Goal: Task Accomplishment & Management: Manage account settings

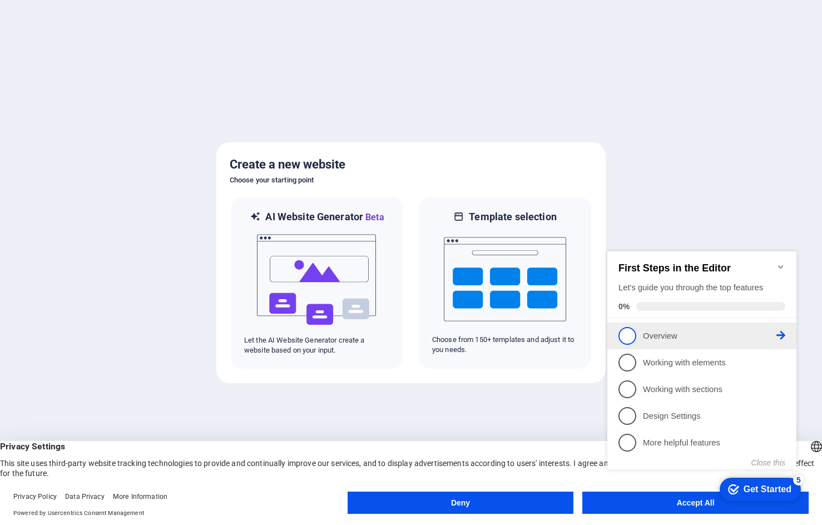
click at [624, 332] on span "1" at bounding box center [627, 336] width 18 height 18
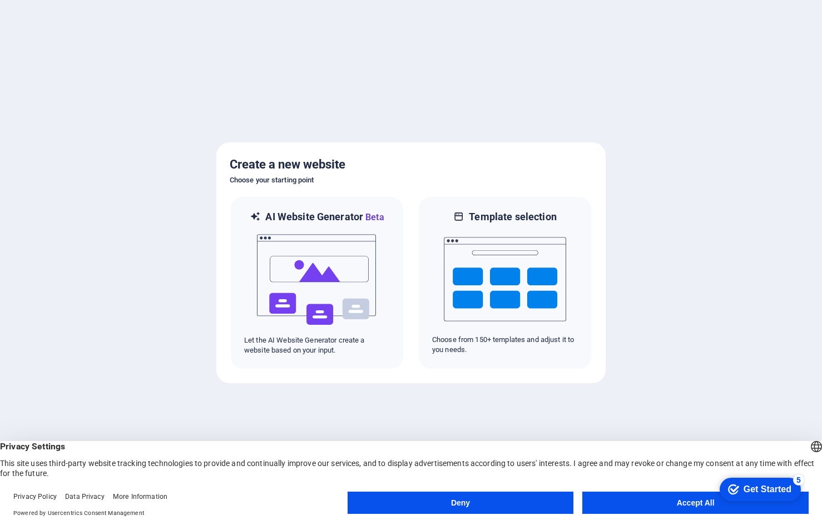
click at [662, 498] on button "Accept All" at bounding box center [695, 502] width 226 height 22
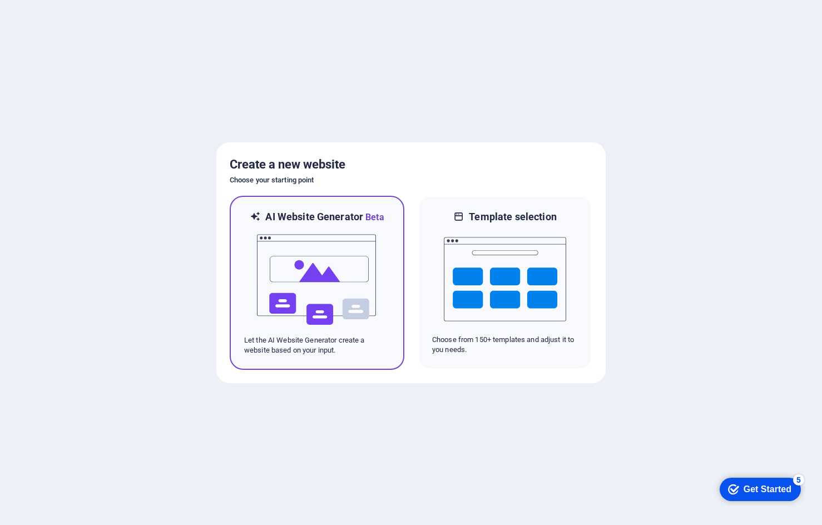
click at [335, 305] on img at bounding box center [317, 279] width 122 height 111
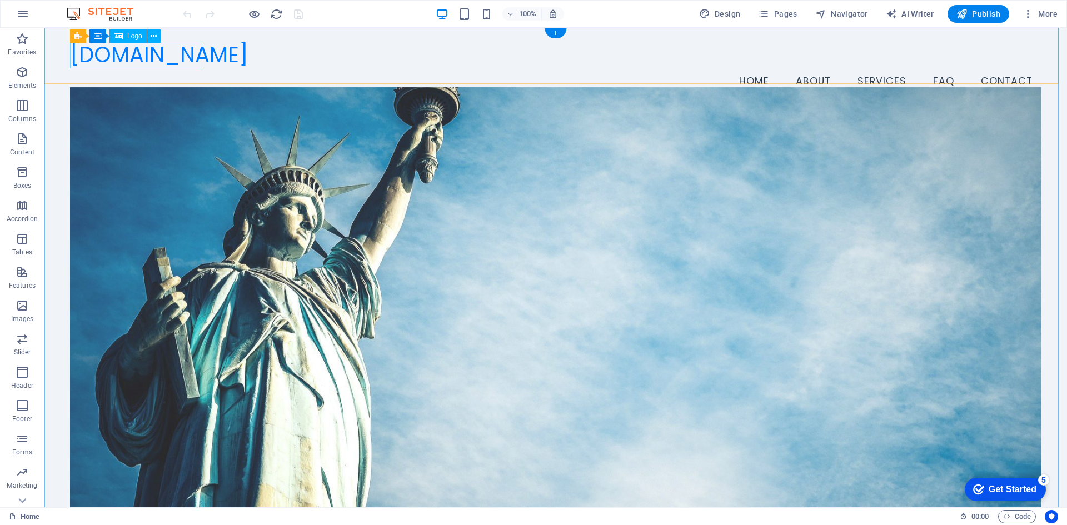
click at [181, 57] on div "[DOMAIN_NAME]" at bounding box center [556, 55] width 972 height 26
click at [126, 36] on div "Logo" at bounding box center [128, 35] width 37 height 13
click at [152, 52] on div "[DOMAIN_NAME]" at bounding box center [556, 55] width 972 height 26
click at [0, 0] on icon at bounding box center [0, 0] width 0 height 0
click at [175, 79] on div "[DOMAIN_NAME] Menu Home About Services FAQ Contact" at bounding box center [555, 69] width 1023 height 82
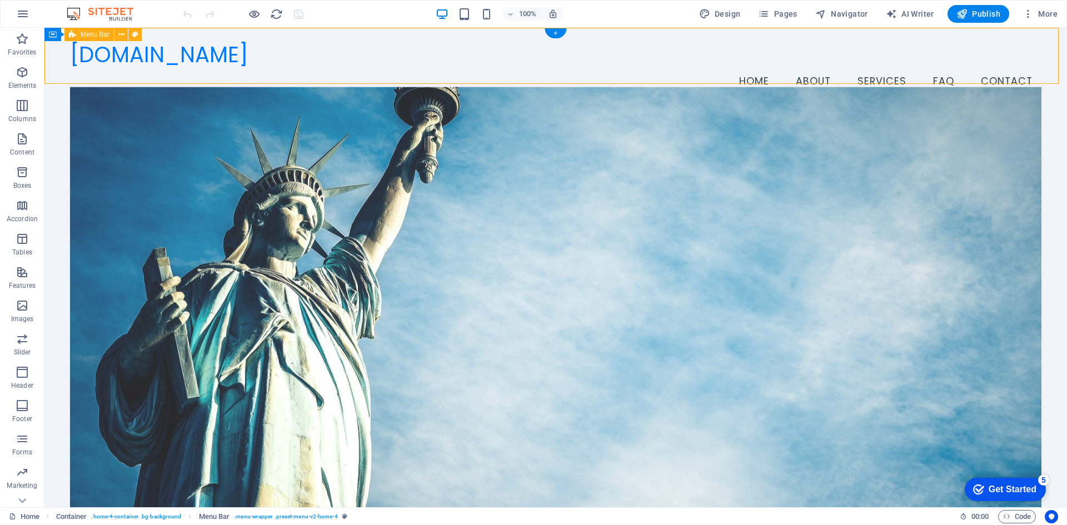
click at [175, 79] on div "[DOMAIN_NAME] Menu Home About Services FAQ Contact" at bounding box center [555, 69] width 1023 height 82
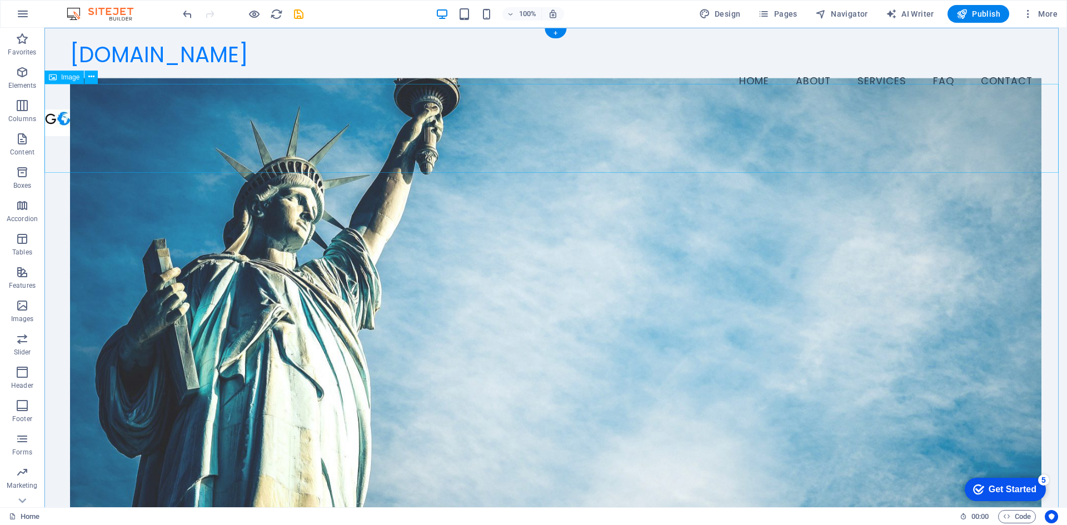
click at [347, 112] on figure at bounding box center [555, 123] width 1023 height 27
click at [54, 77] on icon at bounding box center [53, 77] width 8 height 13
click at [94, 76] on button at bounding box center [90, 77] width 13 height 13
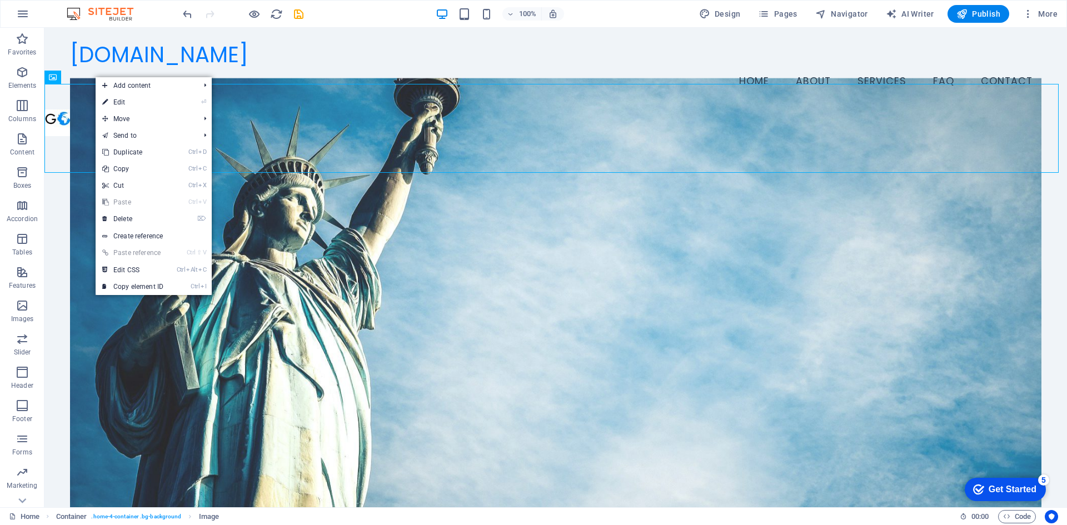
click at [122, 96] on link "⏎ Edit" at bounding box center [133, 102] width 74 height 17
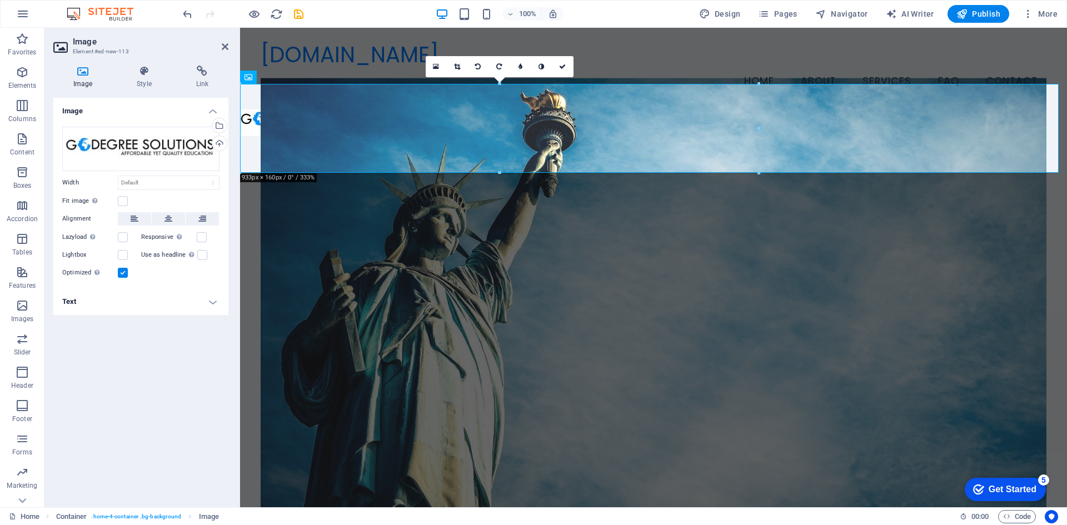
click at [118, 272] on label at bounding box center [123, 273] width 10 height 10
click at [0, 0] on input "Optimized Images are compressed to improve page speed." at bounding box center [0, 0] width 0 height 0
click at [125, 271] on label at bounding box center [123, 273] width 10 height 10
click at [0, 0] on input "Optimized Images are compressed to improve page speed." at bounding box center [0, 0] width 0 height 0
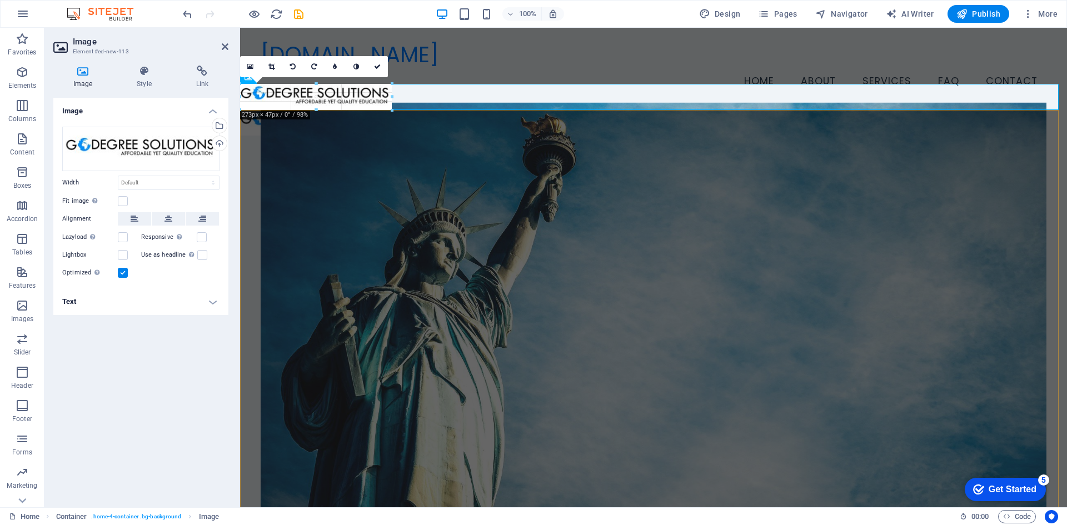
drag, startPoint x: 759, startPoint y: 172, endPoint x: 395, endPoint y: 113, distance: 368.9
type input "273"
select select "px"
click at [618, 141] on figure at bounding box center [654, 321] width 786 height 437
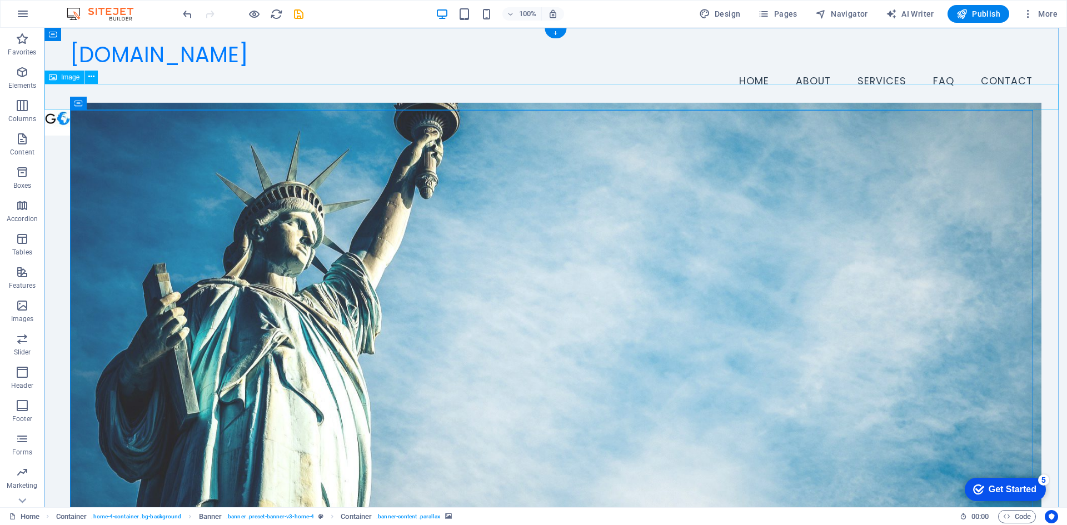
click at [141, 110] on figure at bounding box center [555, 123] width 1023 height 26
drag, startPoint x: 144, startPoint y: 92, endPoint x: 210, endPoint y: 98, distance: 66.4
click at [210, 110] on figure at bounding box center [555, 123] width 1023 height 26
click at [158, 55] on div "[DOMAIN_NAME]" at bounding box center [556, 55] width 972 height 26
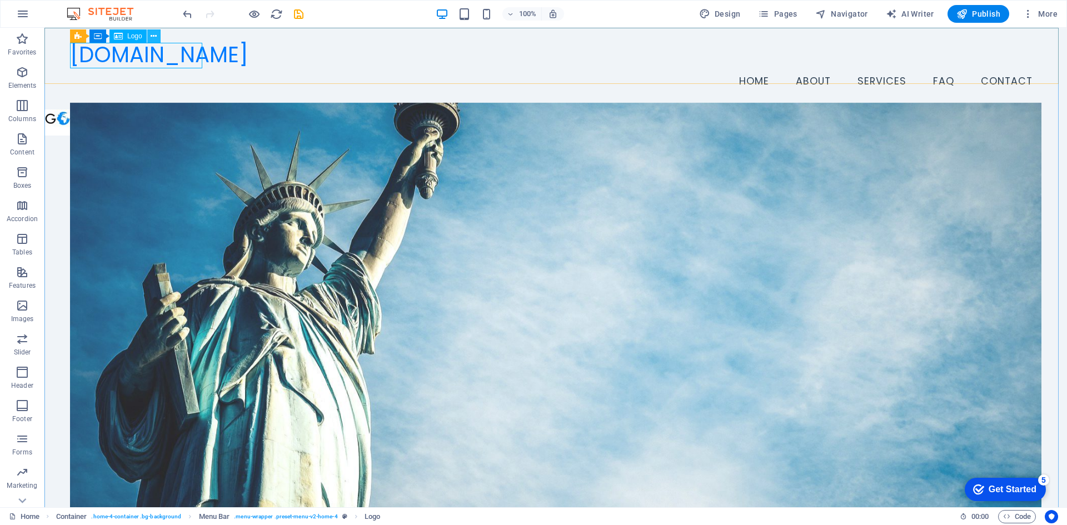
click at [0, 0] on icon at bounding box center [0, 0] width 0 height 0
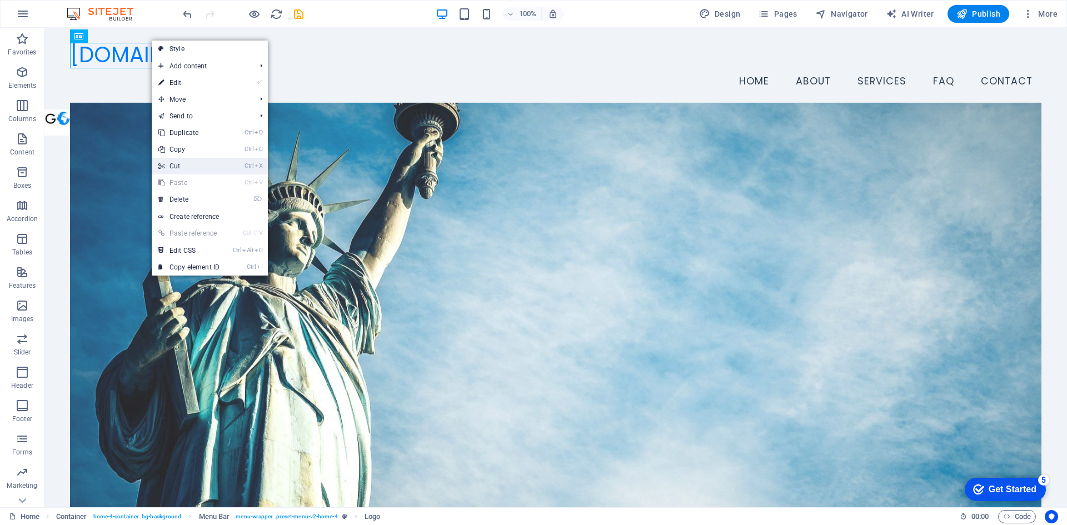
click at [200, 167] on link "Ctrl X Cut" at bounding box center [189, 166] width 74 height 17
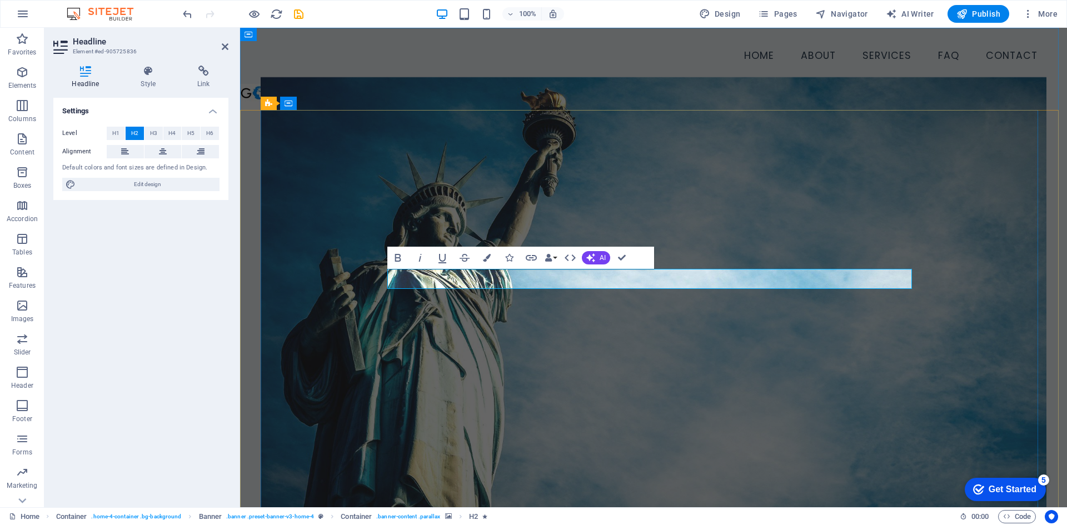
drag, startPoint x: 804, startPoint y: 280, endPoint x: 702, endPoint y: 280, distance: 101.7
click at [772, 197] on figure at bounding box center [654, 295] width 786 height 437
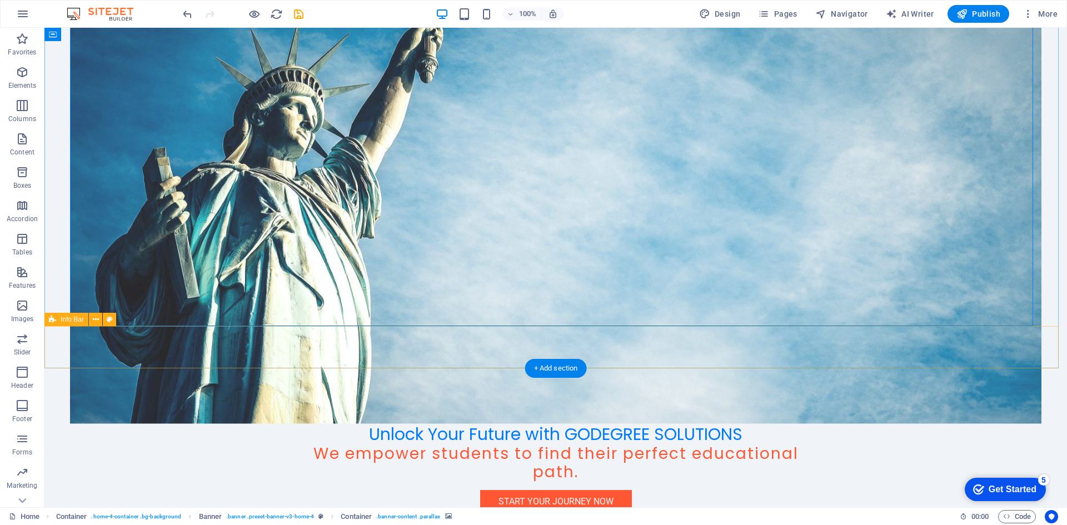
scroll to position [222, 0]
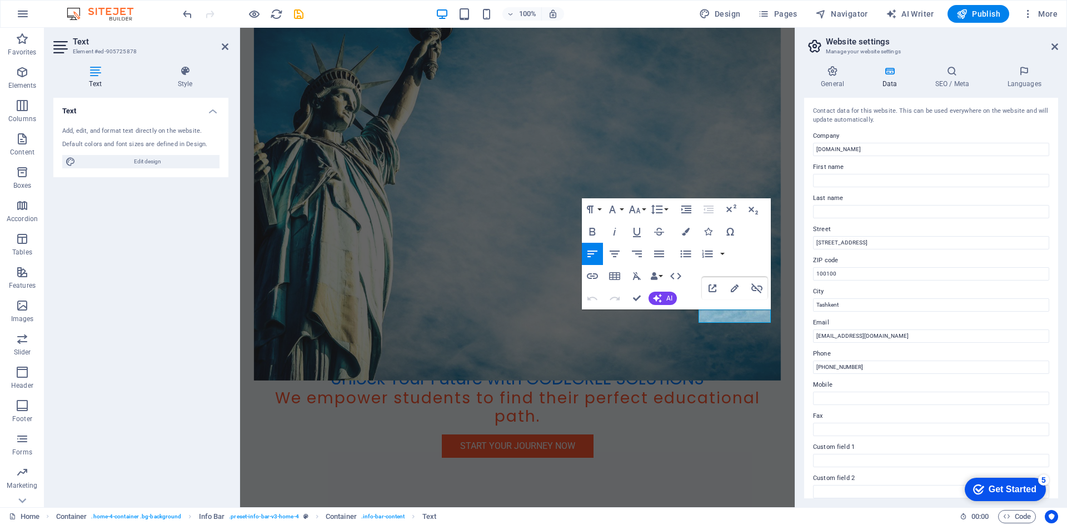
click at [154, 128] on div "Add, edit, and format text directly on the website." at bounding box center [140, 131] width 157 height 9
click at [223, 46] on icon at bounding box center [225, 46] width 7 height 9
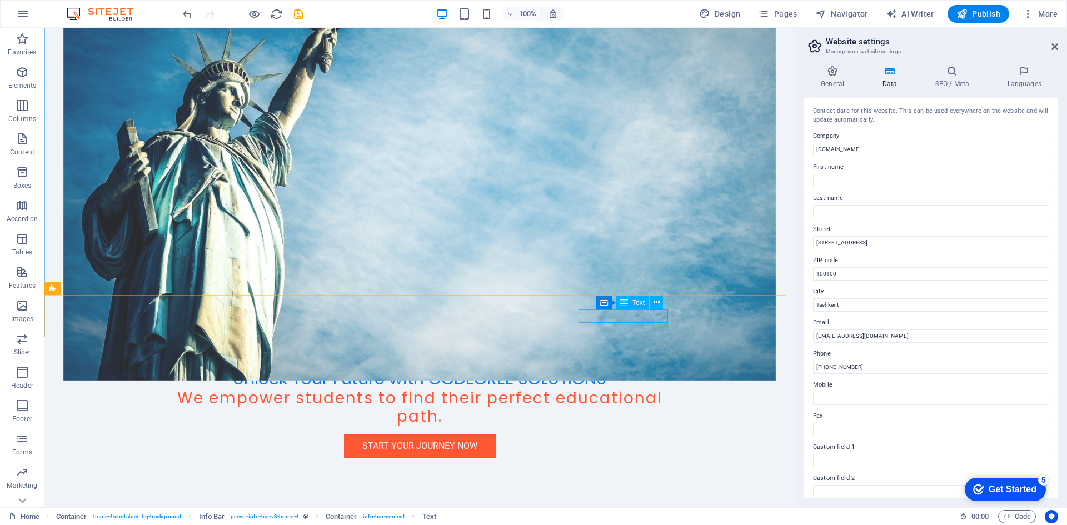
click at [633, 302] on span "Text" at bounding box center [639, 303] width 12 height 7
click at [655, 306] on icon at bounding box center [657, 303] width 6 height 12
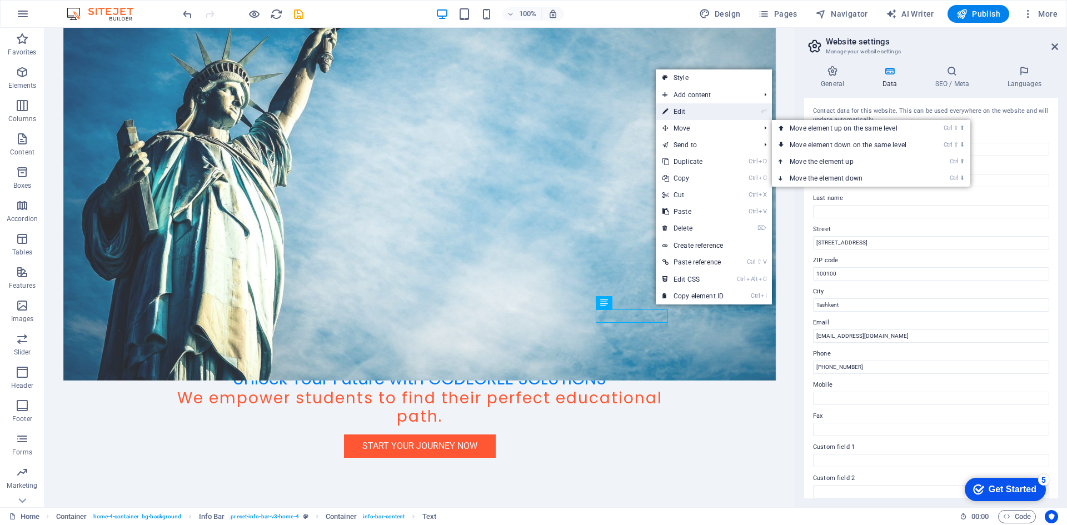
click at [687, 112] on link "⏎ Edit" at bounding box center [693, 111] width 74 height 17
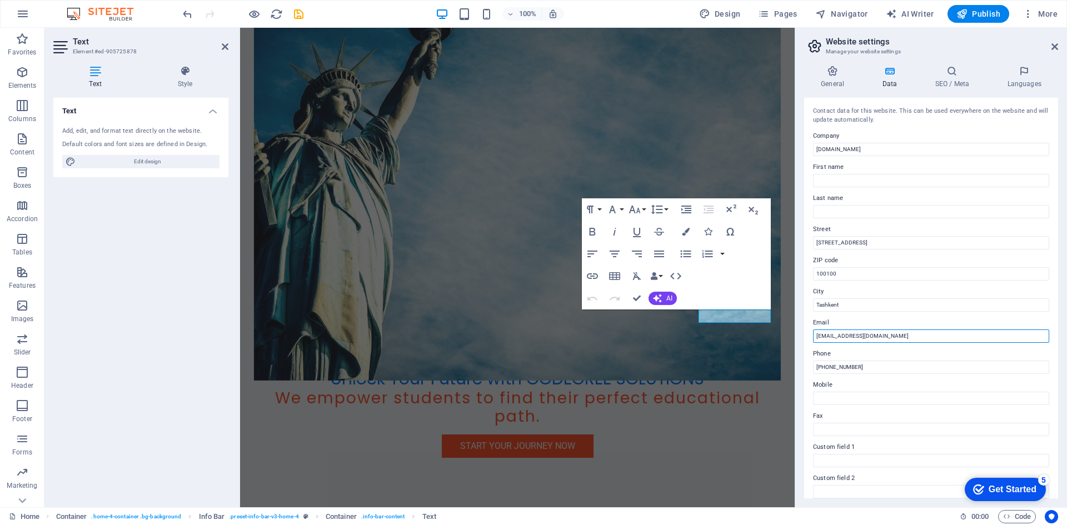
click at [874, 337] on input "[EMAIL_ADDRESS][DOMAIN_NAME]" at bounding box center [931, 336] width 236 height 13
click at [826, 335] on input "[EMAIL_ADDRESS][DOMAIN_NAME]" at bounding box center [931, 336] width 236 height 13
click at [825, 335] on input "[EMAIL_ADDRESS][DOMAIN_NAME]" at bounding box center [931, 336] width 236 height 13
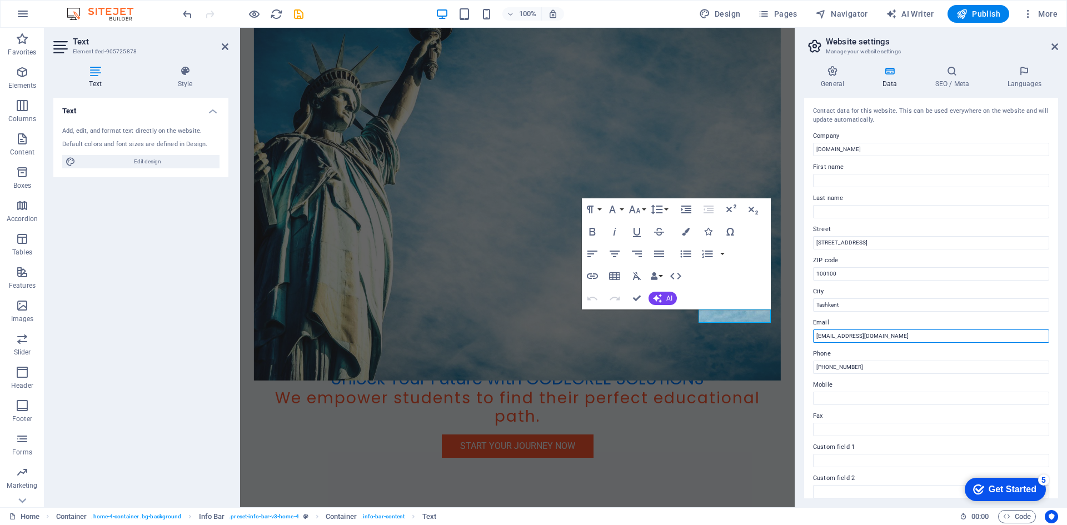
click at [826, 337] on input "[EMAIL_ADDRESS][DOMAIN_NAME]" at bounding box center [931, 336] width 236 height 13
type input "[EMAIL_ADDRESS][DOMAIN_NAME]"
click at [874, 368] on input "[PHONE_NUMBER]" at bounding box center [931, 367] width 236 height 13
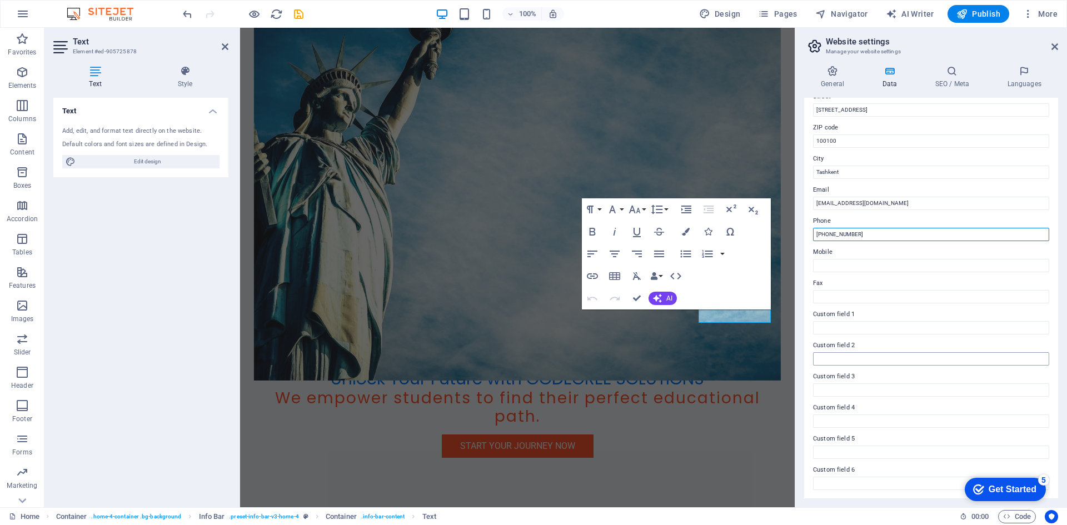
scroll to position [133, 0]
type input "[PHONE_NUMBER]"
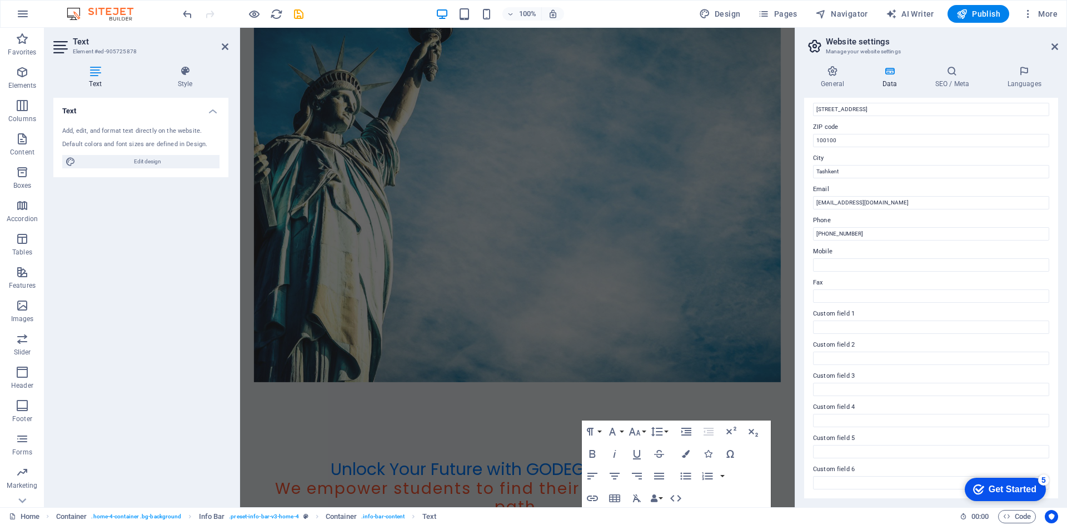
scroll to position [0, 0]
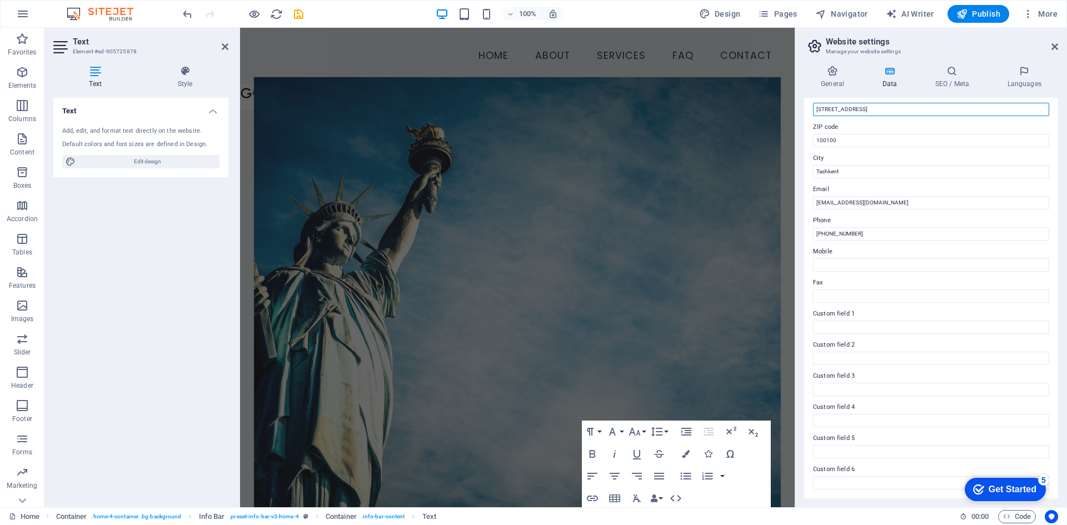
click at [862, 106] on input "[STREET_ADDRESS]" at bounding box center [931, 109] width 236 height 13
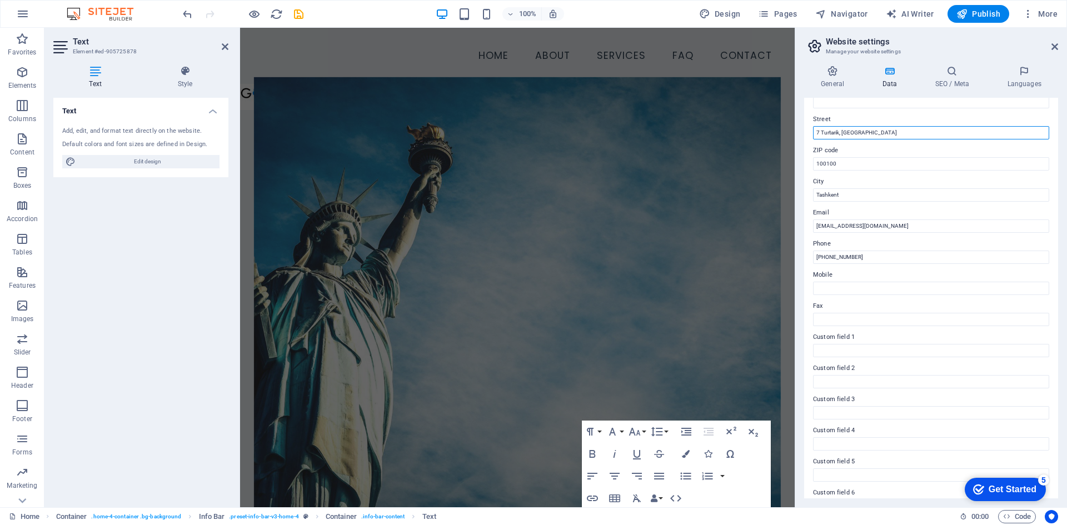
scroll to position [133, 0]
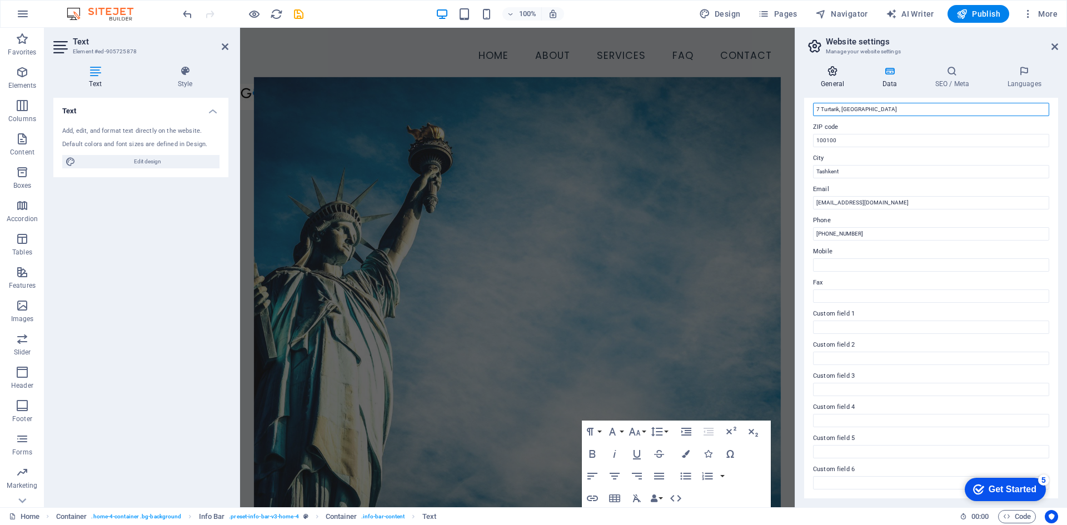
type input "7 Turtarik, [GEOGRAPHIC_DATA]"
click at [837, 74] on icon at bounding box center [832, 71] width 57 height 11
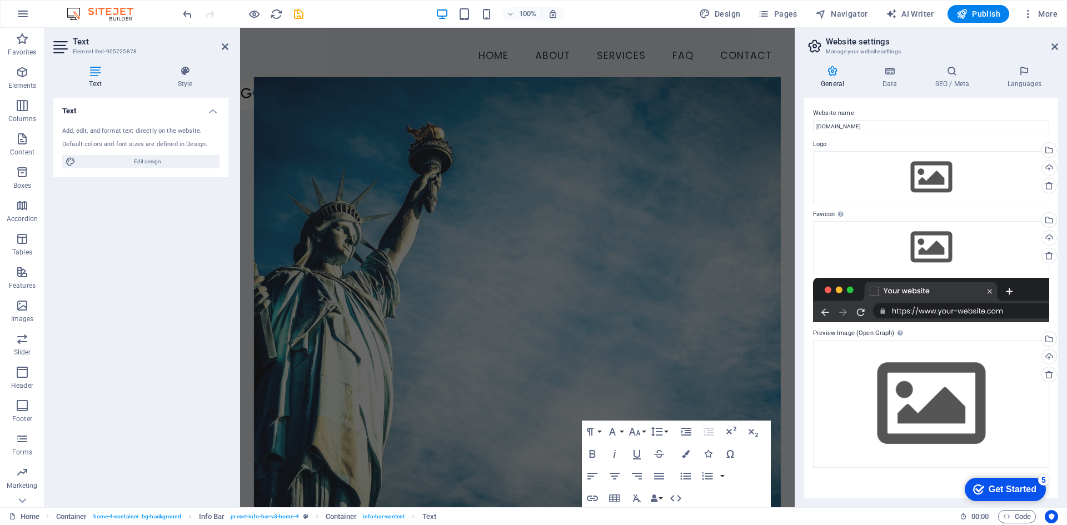
click at [639, 369] on figure at bounding box center [517, 295] width 527 height 437
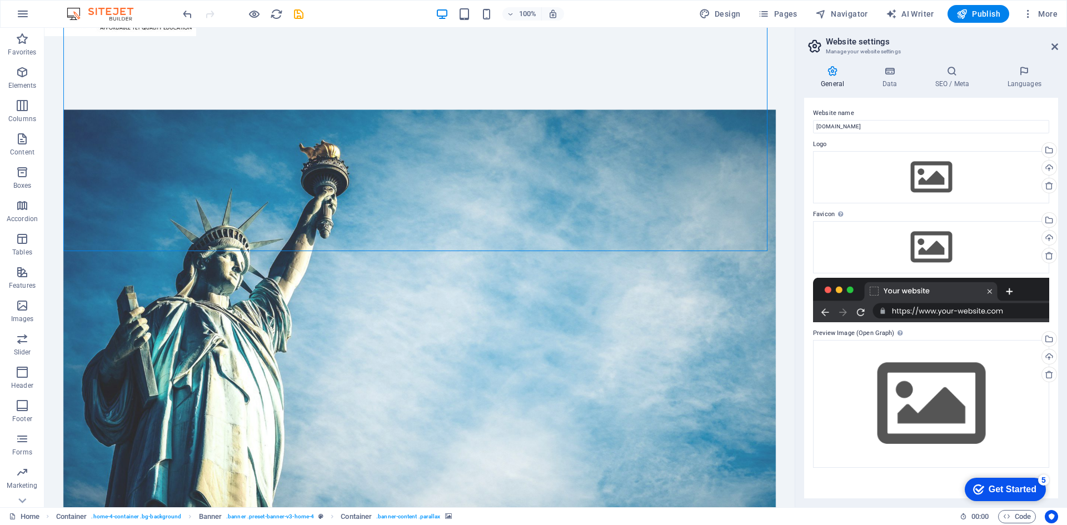
scroll to position [271, 0]
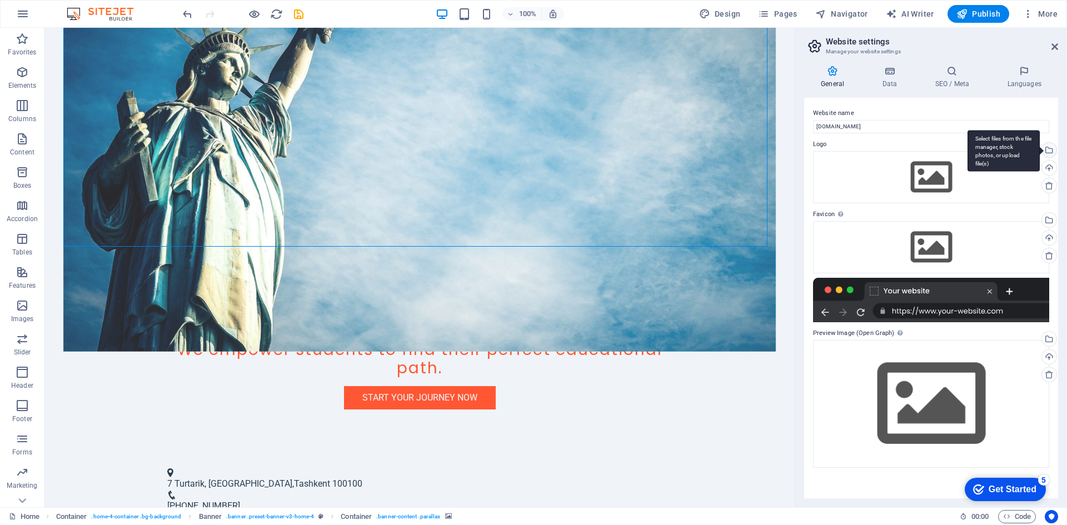
click at [1049, 148] on div "Select files from the file manager, stock photos, or upload file(s)" at bounding box center [1048, 151] width 17 height 17
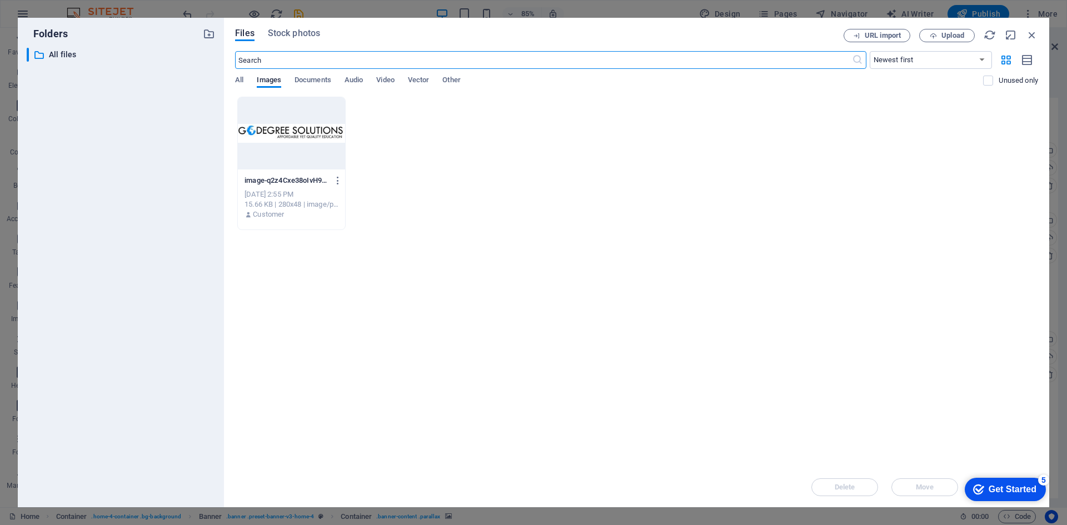
click at [314, 138] on div at bounding box center [291, 133] width 107 height 72
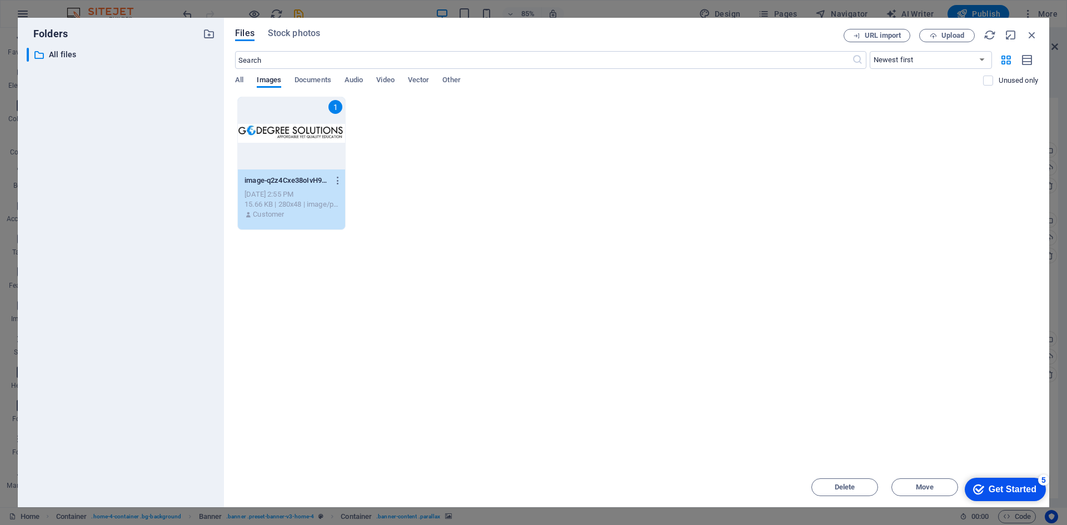
drag, startPoint x: 996, startPoint y: 491, endPoint x: 1082, endPoint y: 721, distance: 245.7
click at [995, 492] on div "Get Started" at bounding box center [1013, 490] width 48 height 10
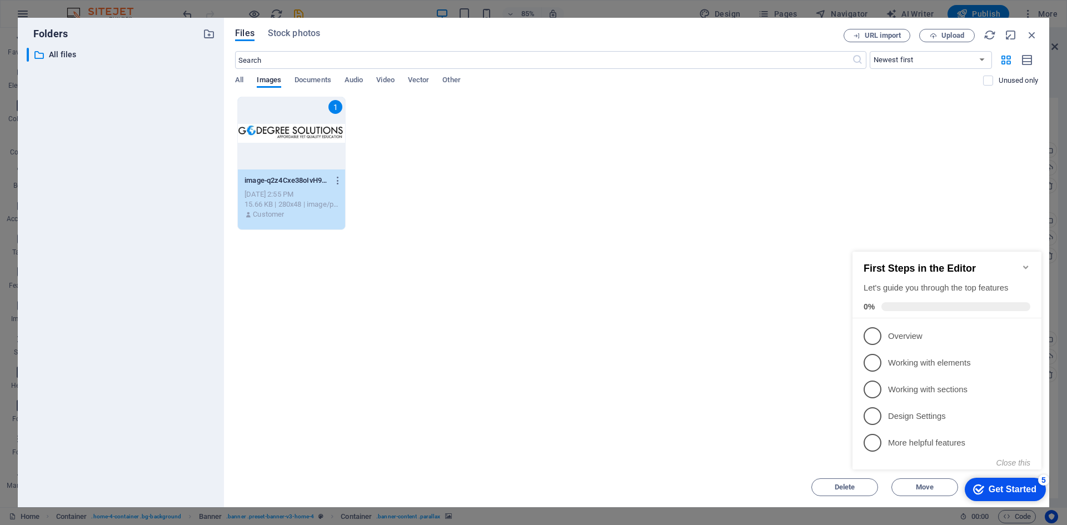
click at [763, 306] on div "Drop files here to upload them instantly 1 image-q2z4Cxe38oIvH9UjYoVtmw.png ima…" at bounding box center [636, 282] width 803 height 371
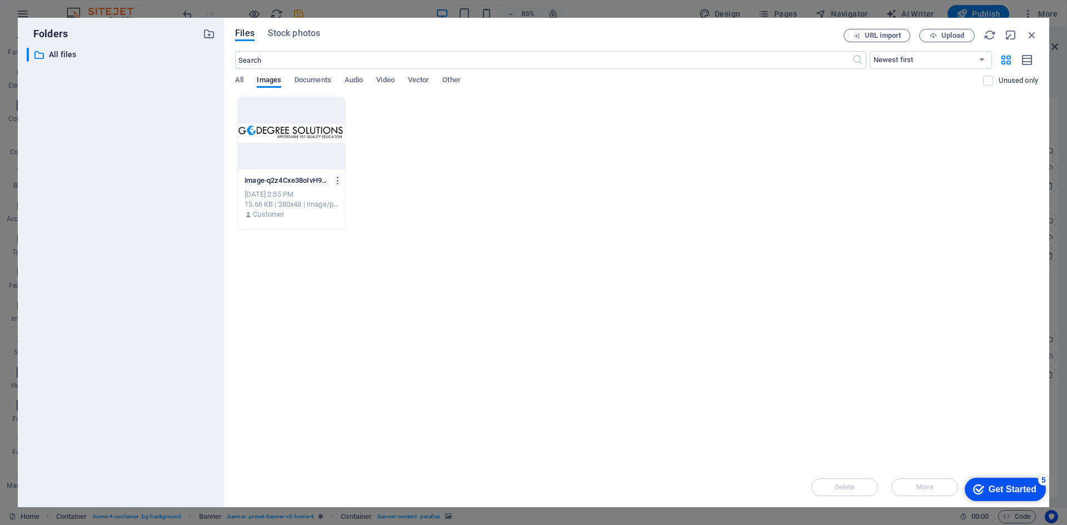
click at [273, 155] on div at bounding box center [291, 133] width 107 height 72
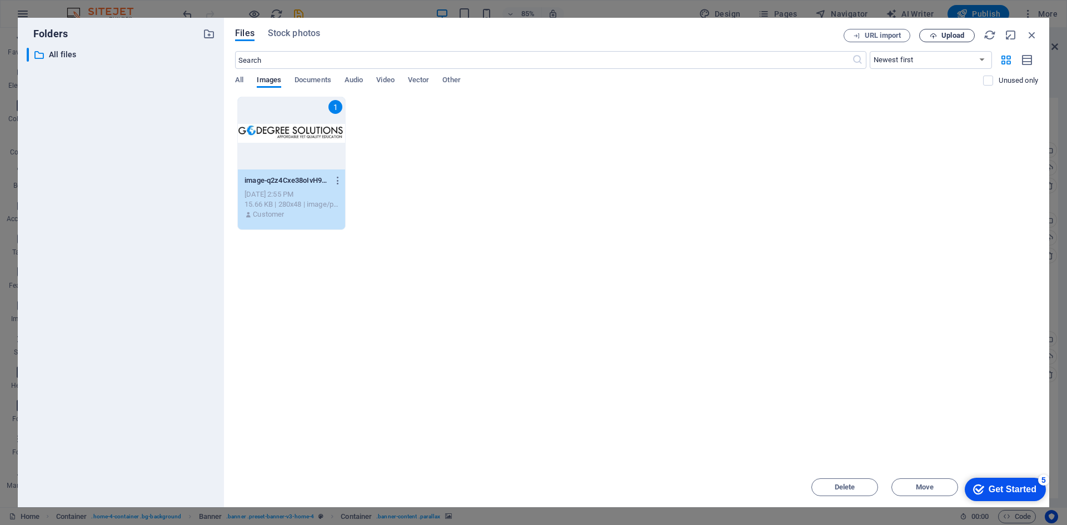
click at [944, 36] on span "Upload" at bounding box center [953, 35] width 23 height 7
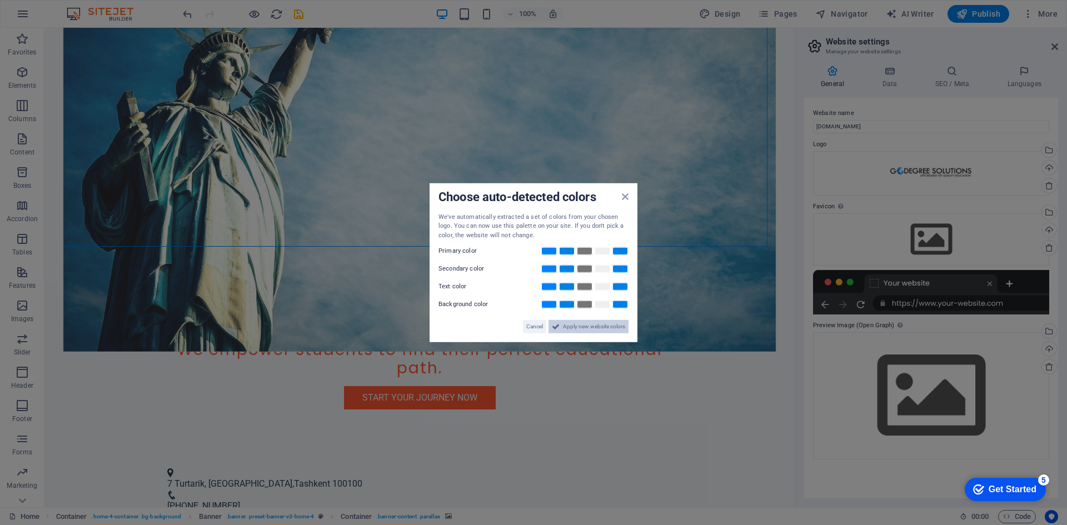
click at [579, 325] on span "Apply new website colors" at bounding box center [594, 326] width 62 height 13
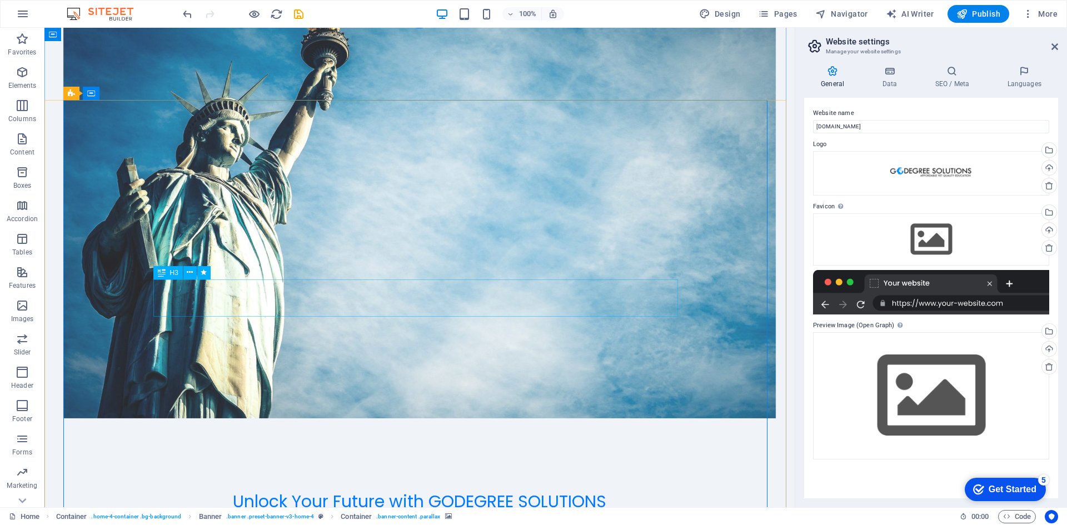
scroll to position [0, 0]
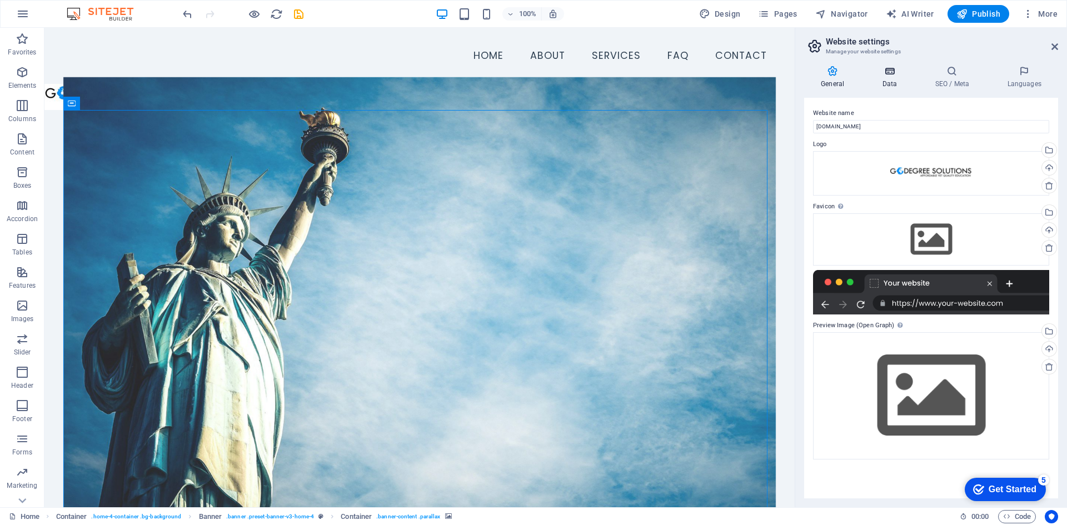
click at [888, 77] on h4 "Data" at bounding box center [892, 77] width 53 height 23
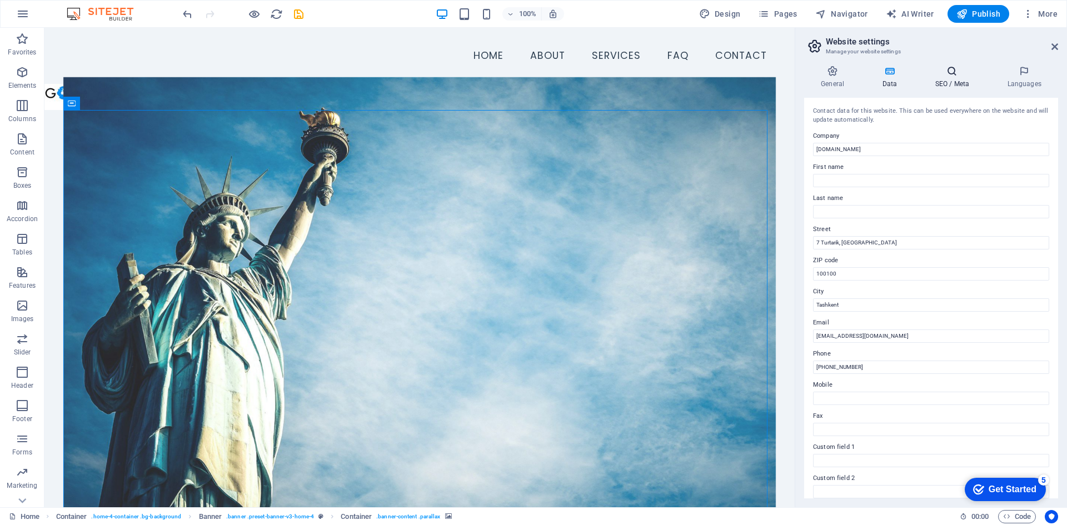
click at [958, 78] on h4 "SEO / Meta" at bounding box center [954, 77] width 72 height 23
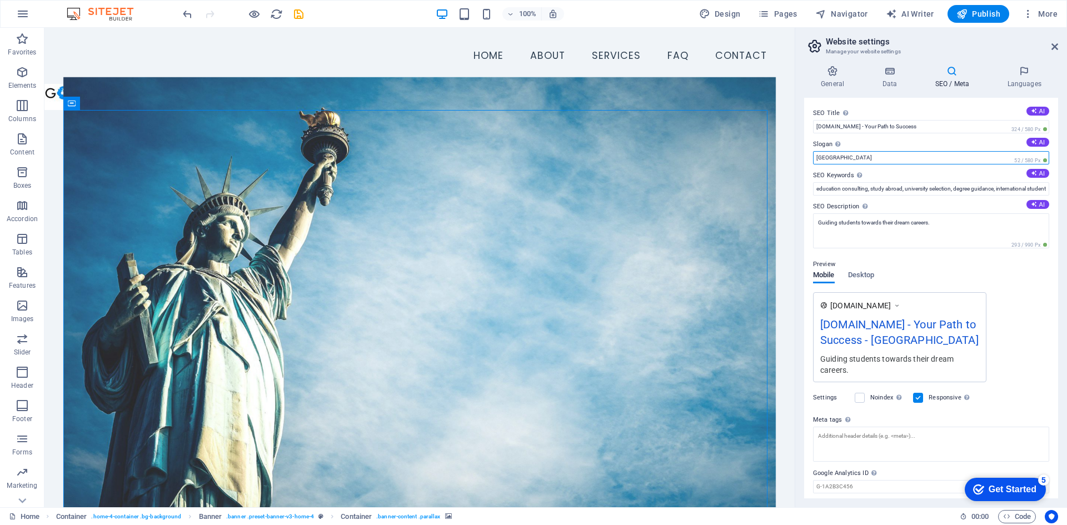
click at [882, 158] on input "[GEOGRAPHIC_DATA]" at bounding box center [931, 157] width 236 height 13
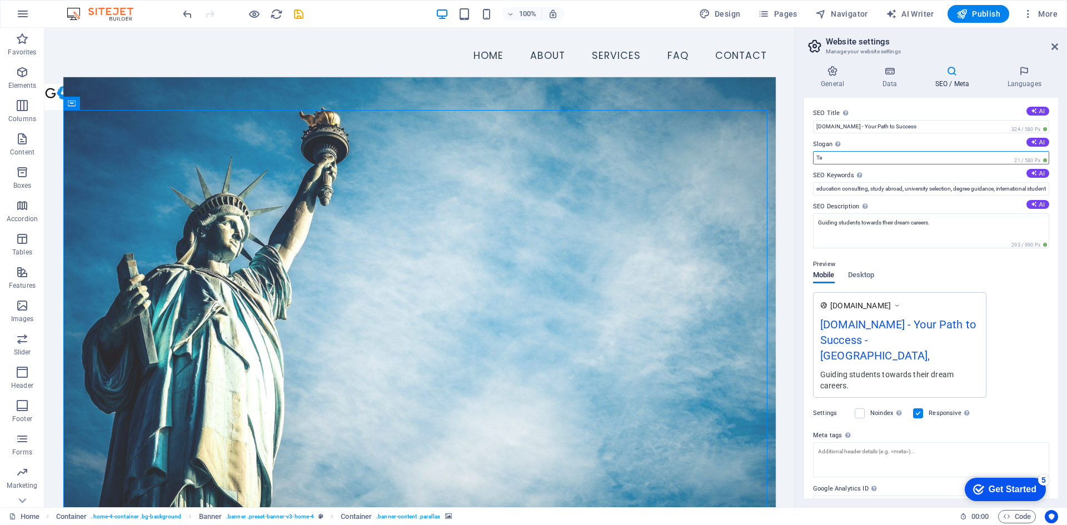
type input "T"
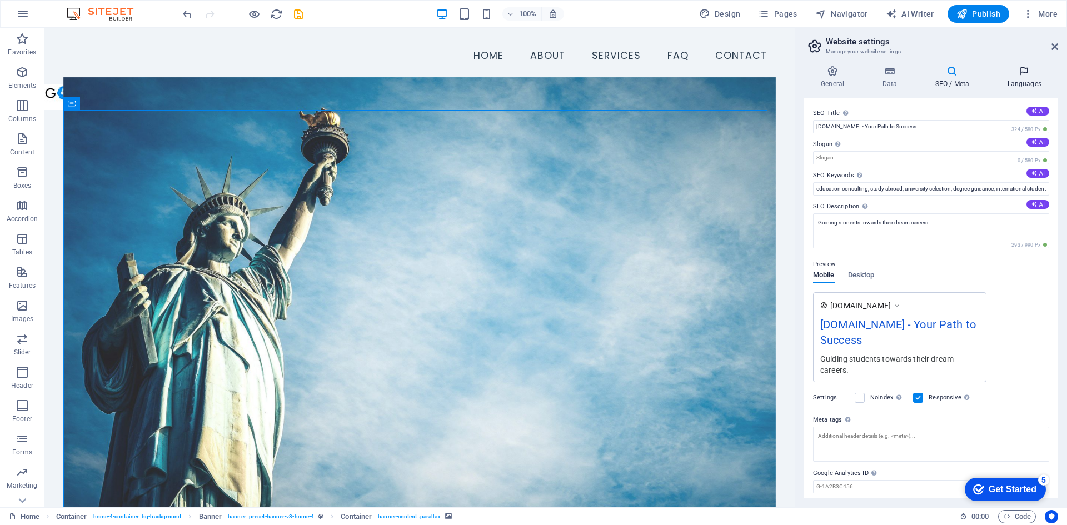
click at [1023, 80] on h4 "Languages" at bounding box center [1025, 77] width 68 height 23
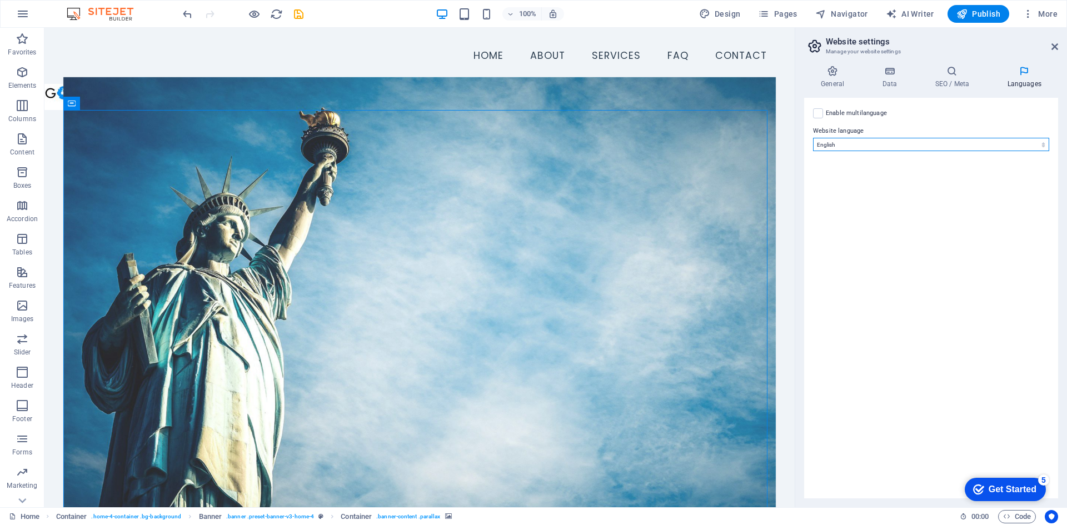
click at [871, 145] on select "Abkhazian Afar Afrikaans Akan Albanian Amharic Arabic Aragonese Armenian Assame…" at bounding box center [931, 144] width 236 height 13
click at [813, 113] on label at bounding box center [818, 113] width 10 height 10
click at [0, 0] on input "Enable multilanguage To disable multilanguage delete all languages until only o…" at bounding box center [0, 0] width 0 height 0
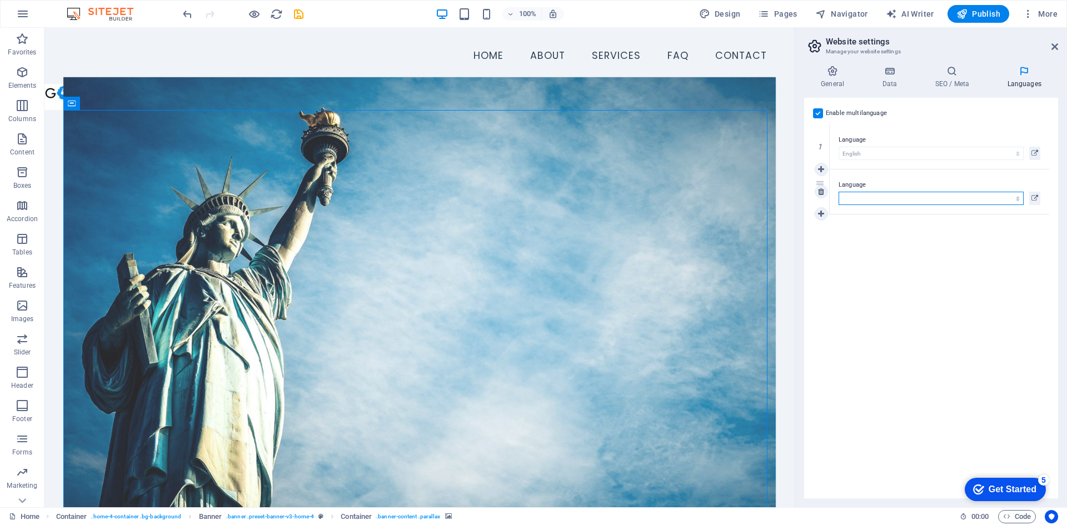
click at [1001, 198] on select "Abkhazian Afar Afrikaans Akan Albanian Amharic Arabic Aragonese Armenian Assame…" at bounding box center [931, 198] width 185 height 13
select select "171"
click at [892, 197] on select "Abkhazian Afar Afrikaans Akan Albanian Amharic Arabic Aragonese Armenian Assame…" at bounding box center [931, 198] width 185 height 13
click at [818, 211] on icon at bounding box center [821, 214] width 6 height 8
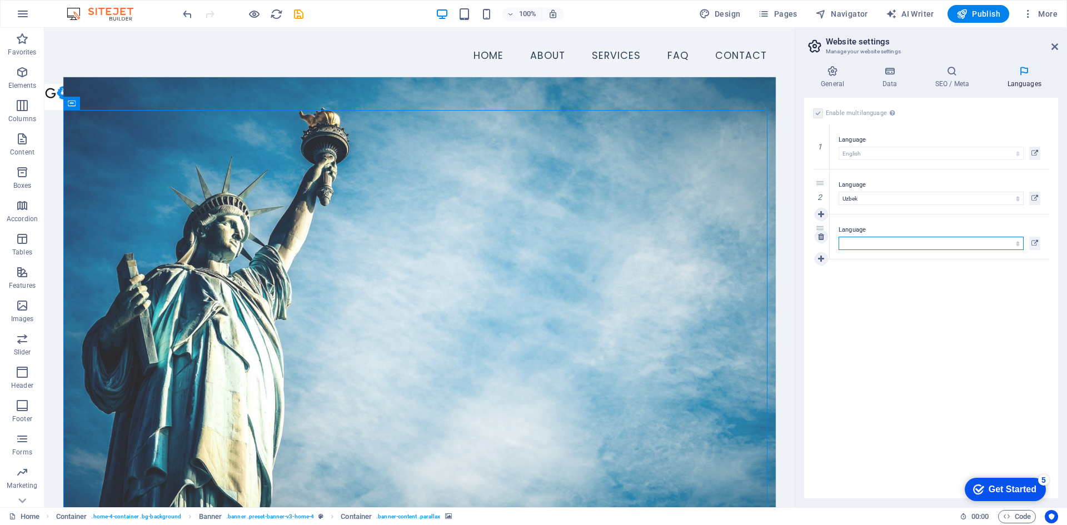
click at [1017, 244] on select "Abkhazian Afar Afrikaans Akan Albanian Amharic Arabic Aragonese Armenian Assame…" at bounding box center [931, 243] width 185 height 13
click at [890, 244] on select "Abkhazian Afar Afrikaans Akan Albanian Amharic Arabic Aragonese Armenian Assame…" at bounding box center [931, 243] width 185 height 13
click at [902, 241] on select "Abkhazian Afar Afrikaans Akan Albanian Amharic Arabic Aragonese Armenian Assame…" at bounding box center [931, 243] width 185 height 13
select select "134"
click at [839, 237] on select "Abkhazian Afar Afrikaans Akan Albanian Amharic Arabic Aragonese Armenian Assame…" at bounding box center [931, 243] width 185 height 13
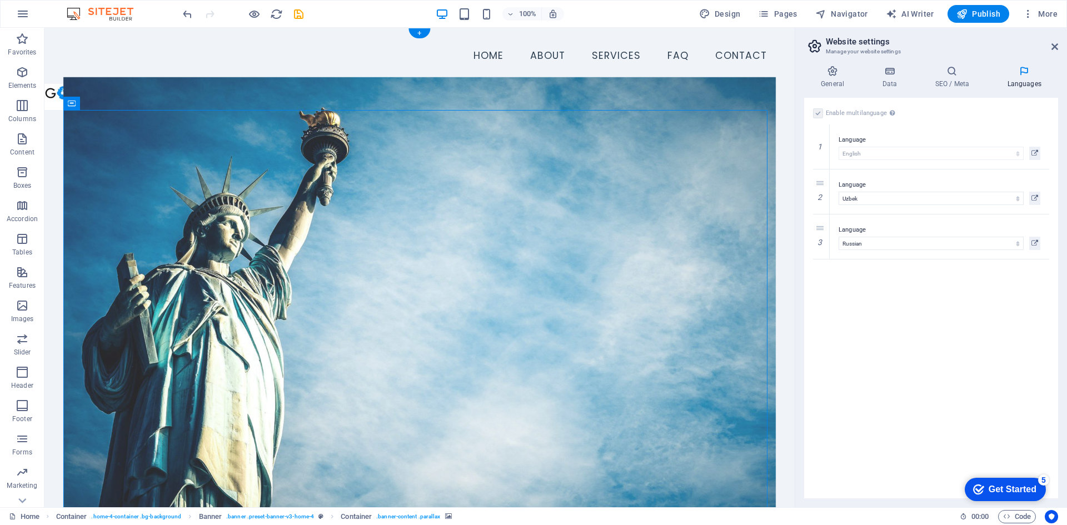
click at [699, 214] on figure at bounding box center [419, 295] width 713 height 437
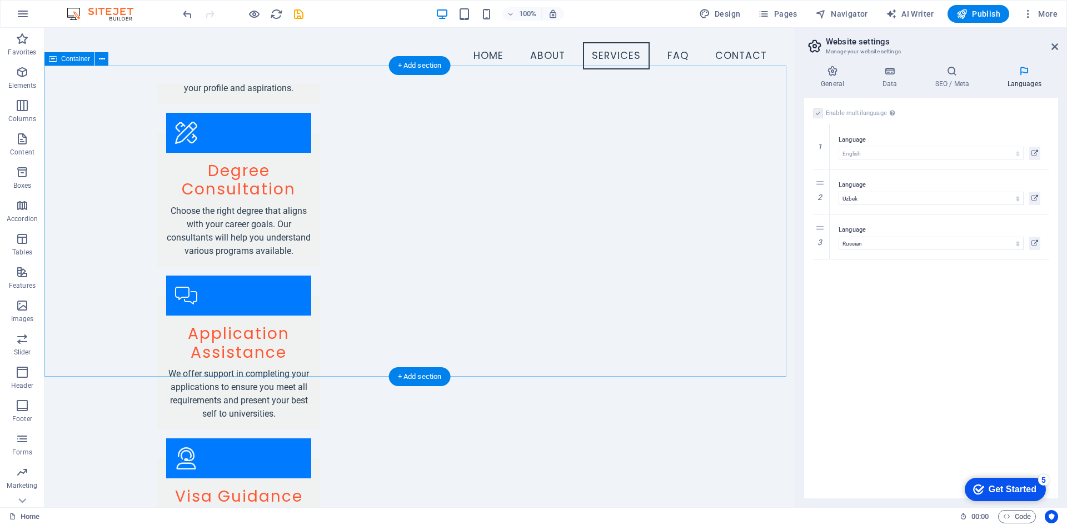
scroll to position [1890, 0]
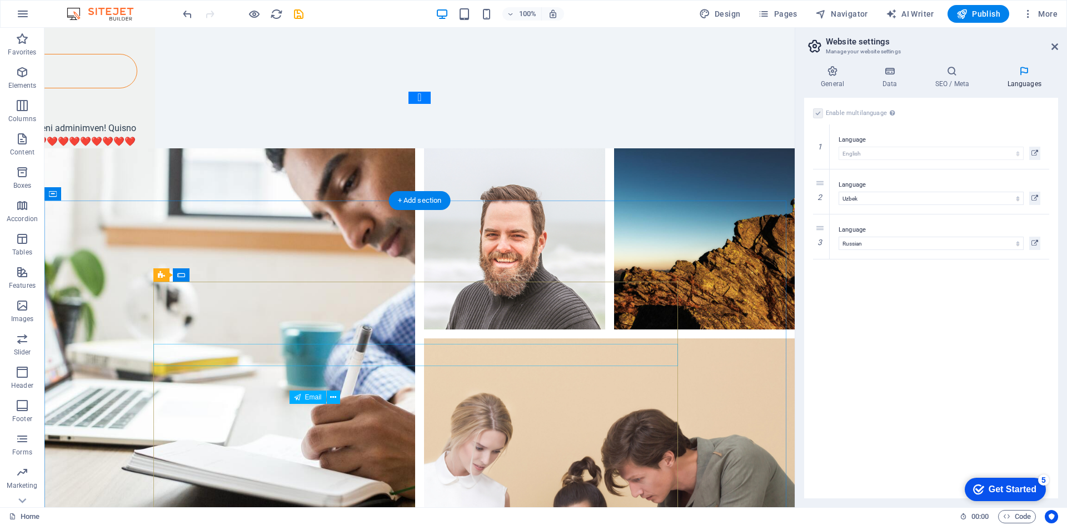
scroll to position [4225, 0]
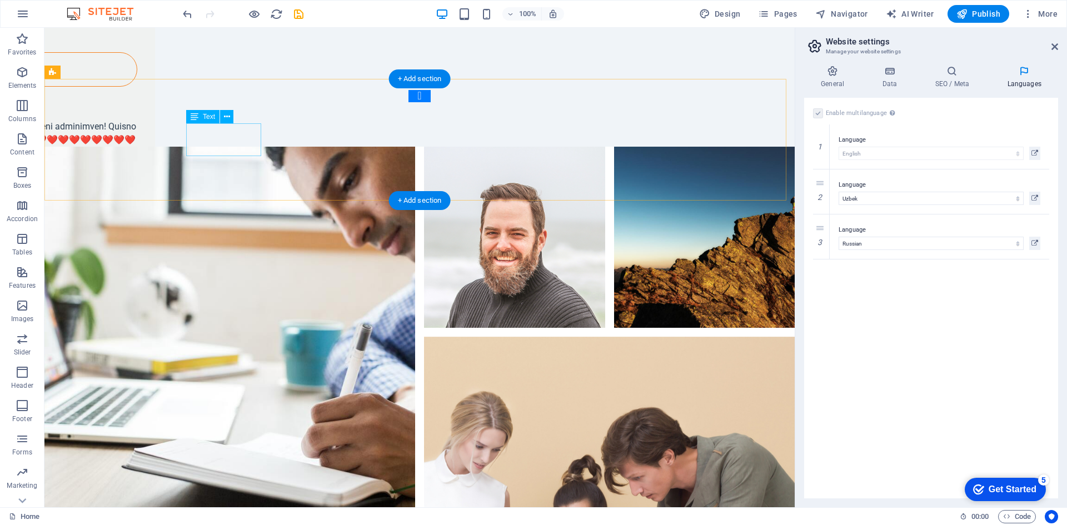
drag, startPoint x: 232, startPoint y: 145, endPoint x: 276, endPoint y: 172, distance: 52.0
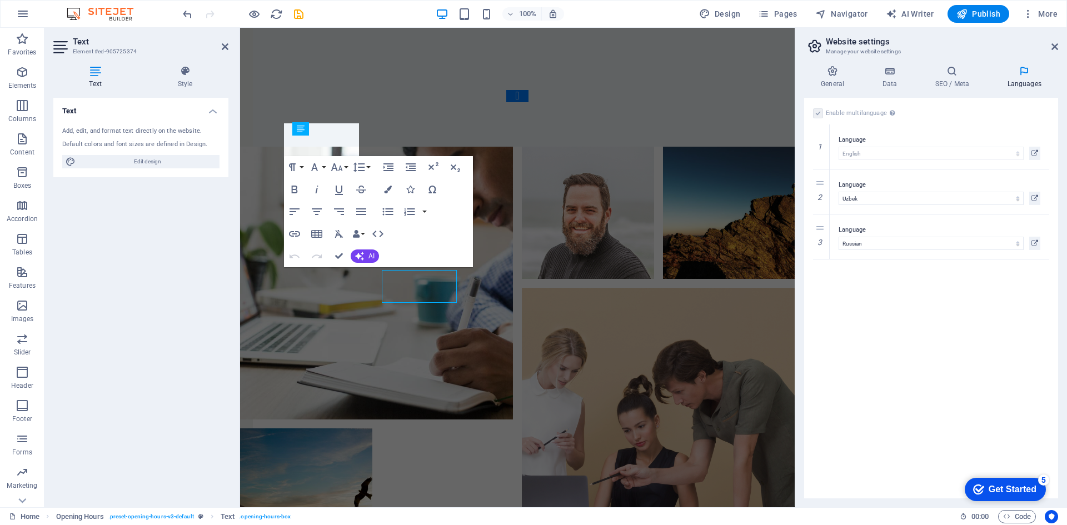
scroll to position [4078, 0]
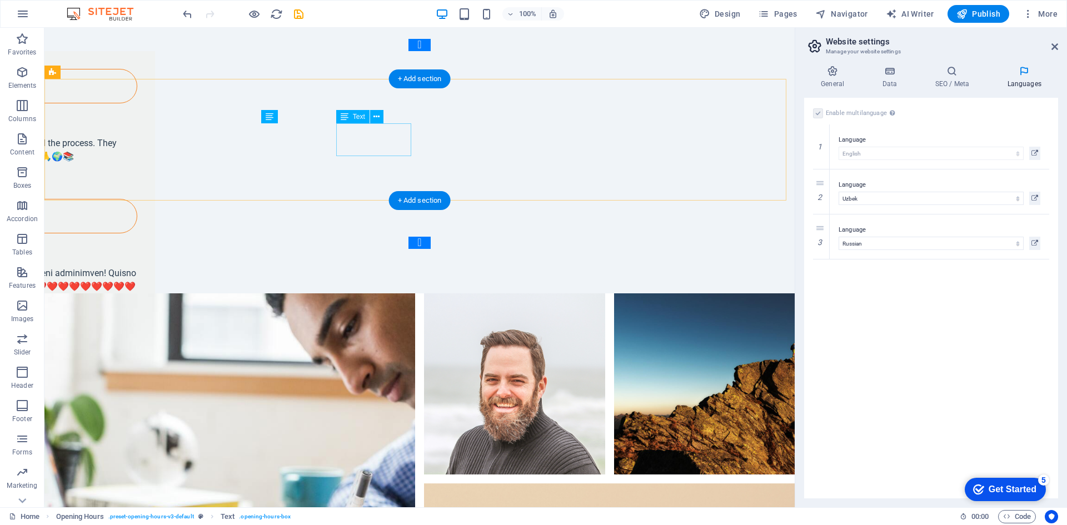
scroll to position [4225, 0]
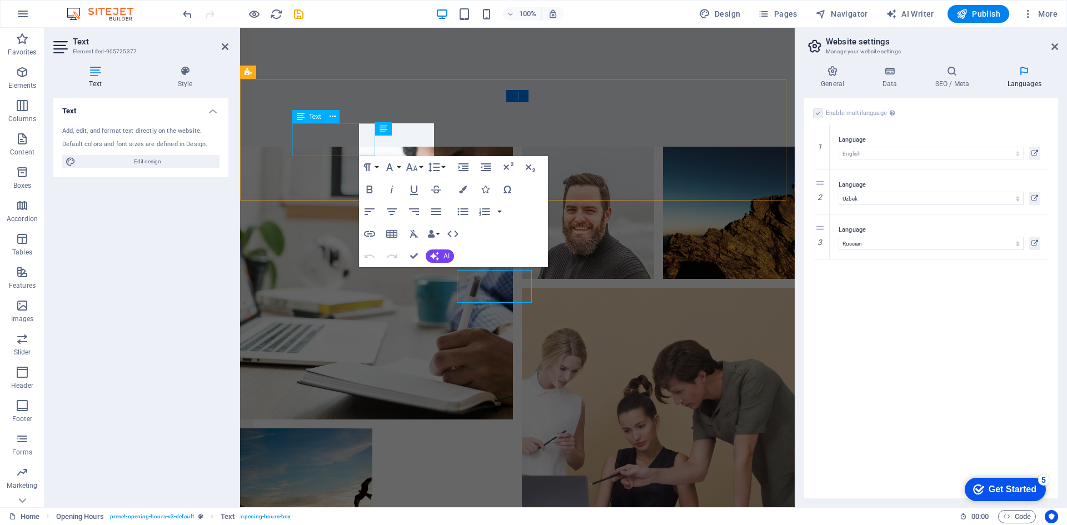
scroll to position [4078, 0]
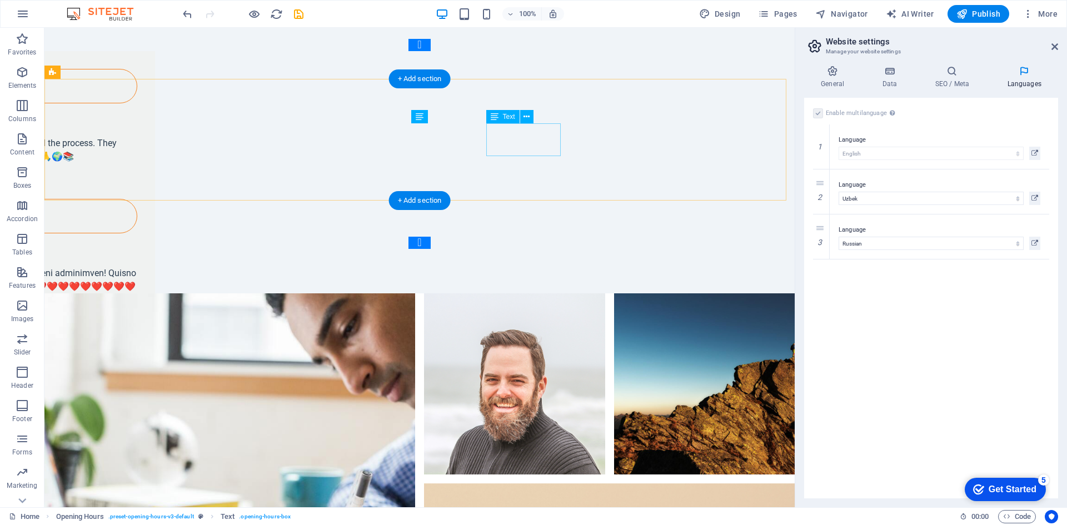
scroll to position [4225, 0]
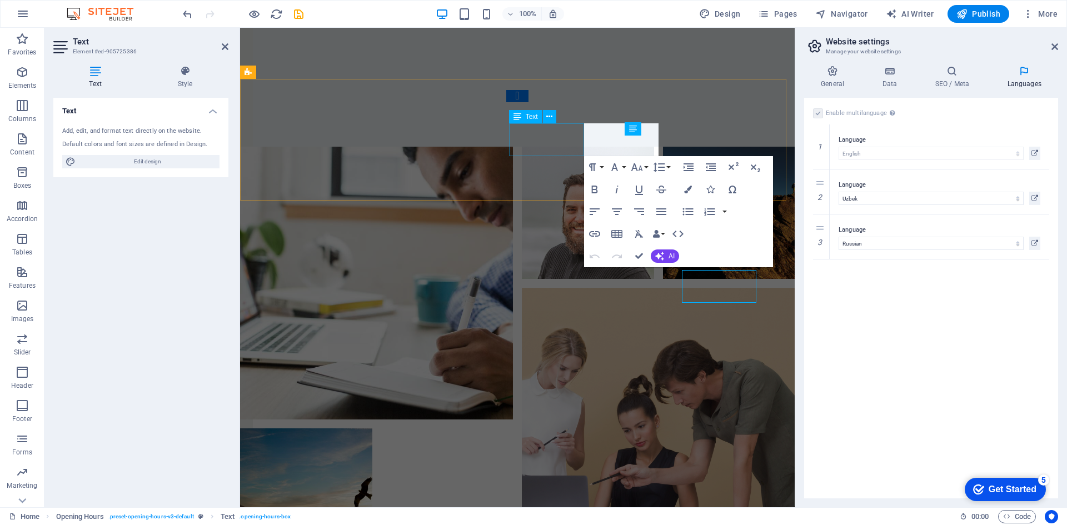
scroll to position [4078, 0]
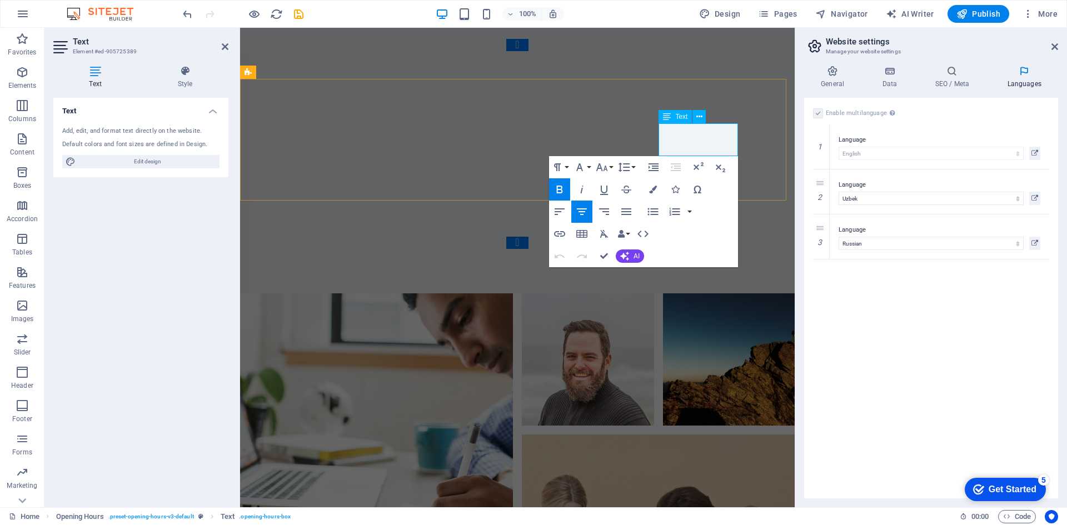
drag, startPoint x: 708, startPoint y: 147, endPoint x: 946, endPoint y: 191, distance: 241.8
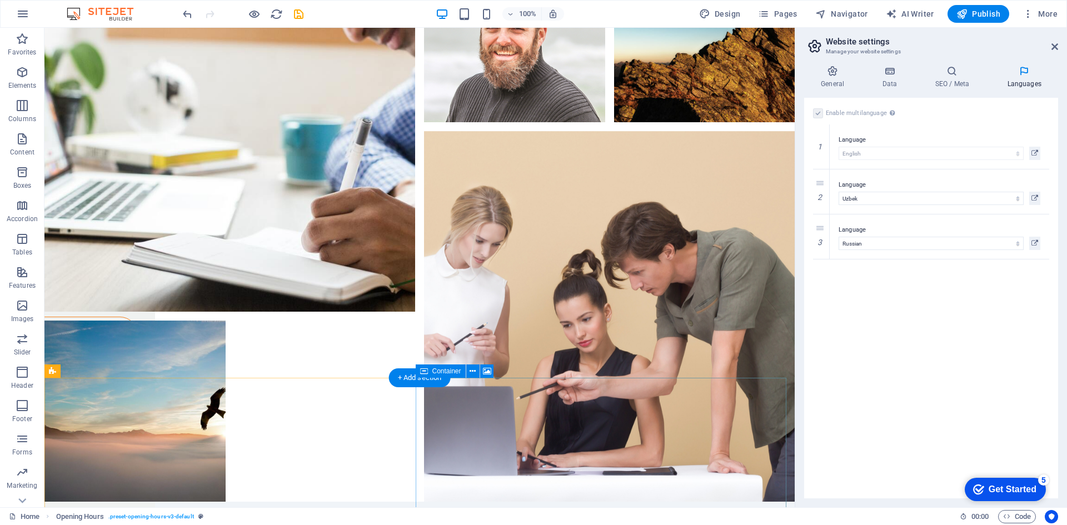
scroll to position [4526, 0]
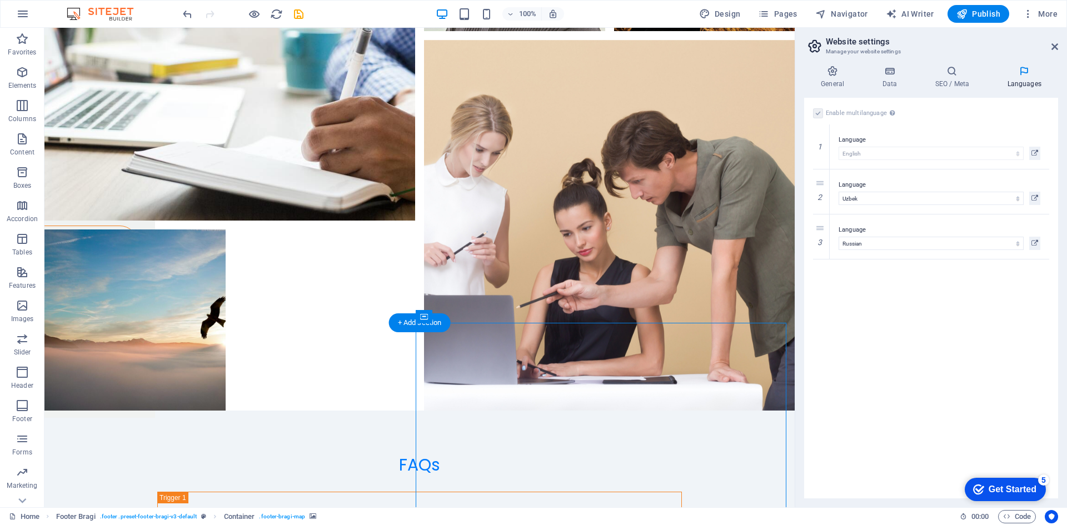
scroll to position [4525, 0]
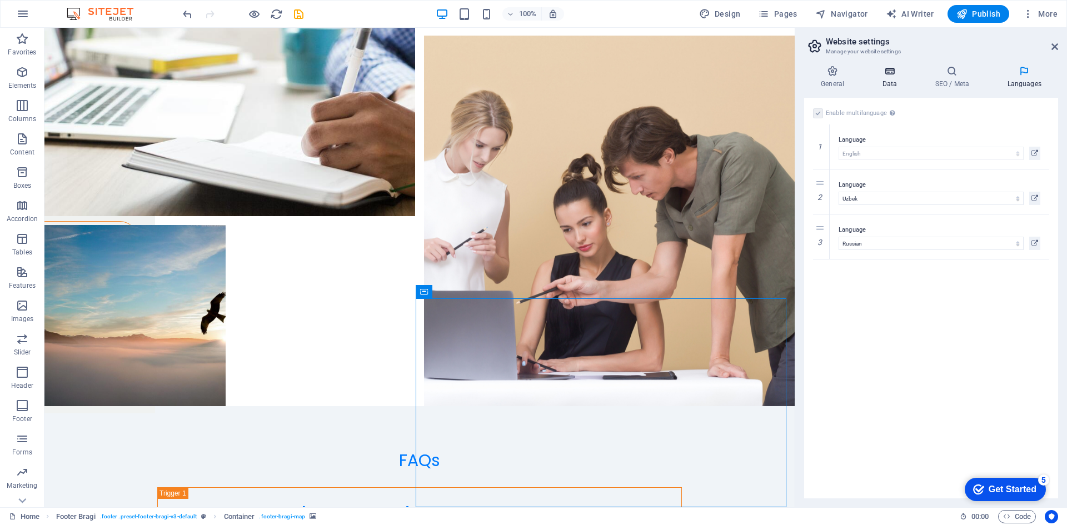
click at [891, 81] on h4 "Data" at bounding box center [892, 77] width 53 height 23
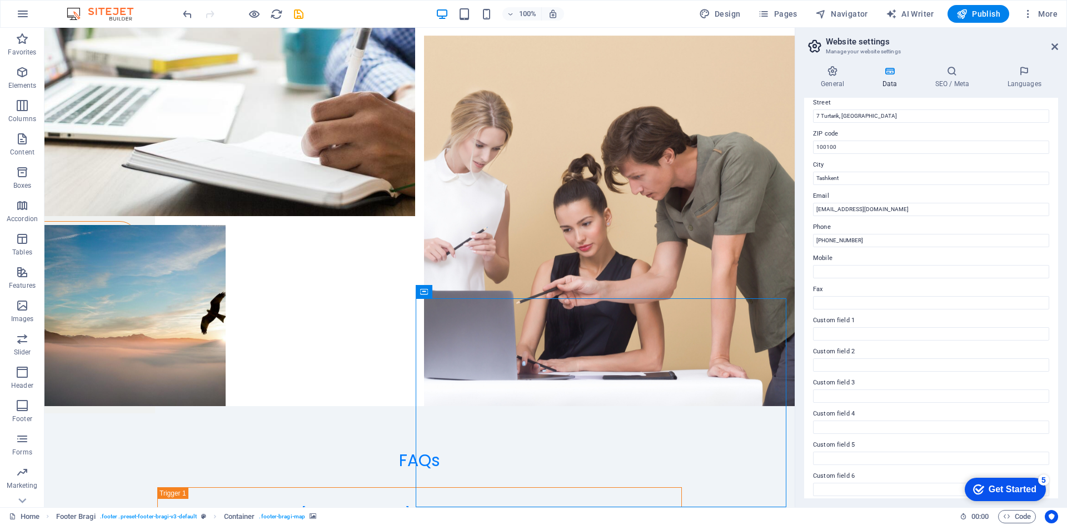
scroll to position [133, 0]
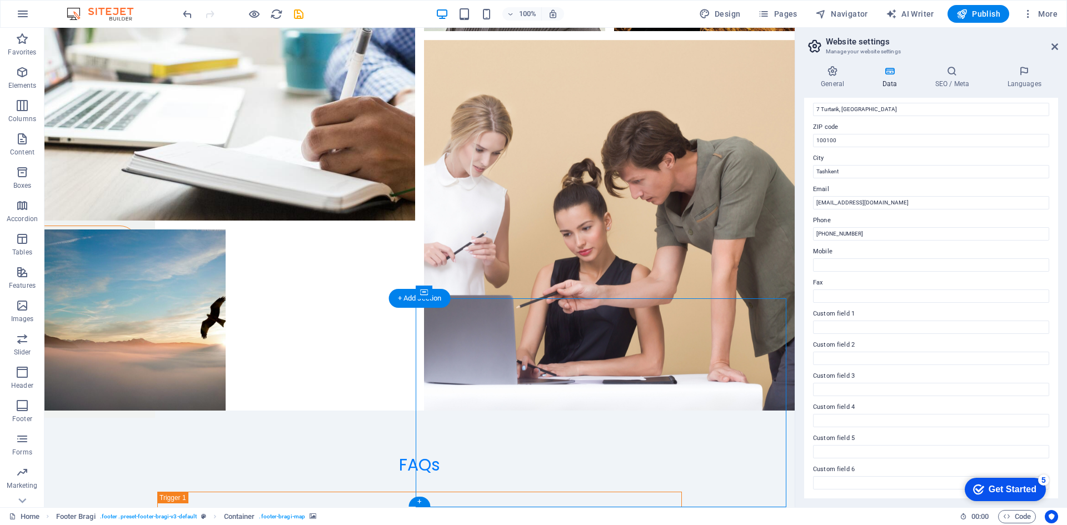
scroll to position [4526, 0]
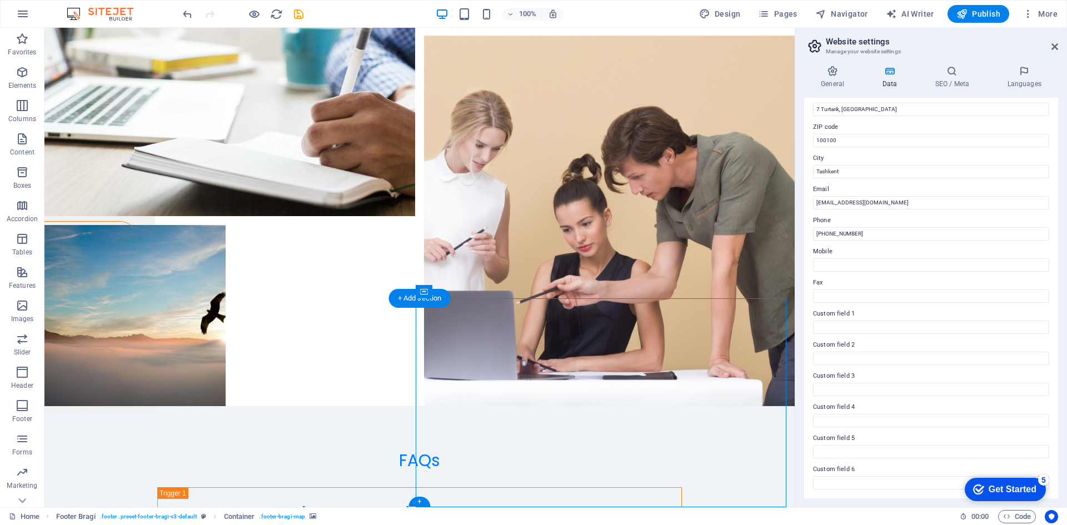
select select "px"
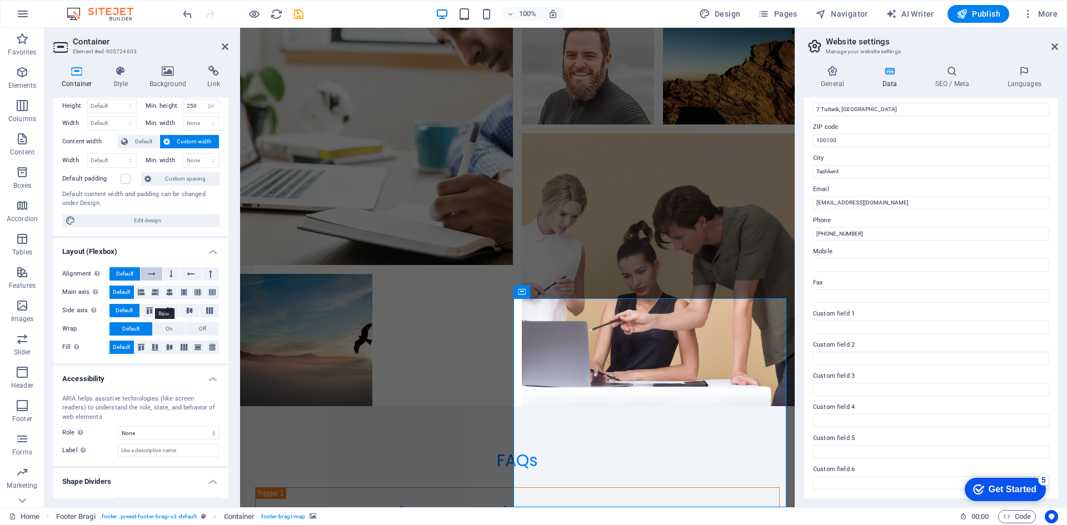
scroll to position [49, 0]
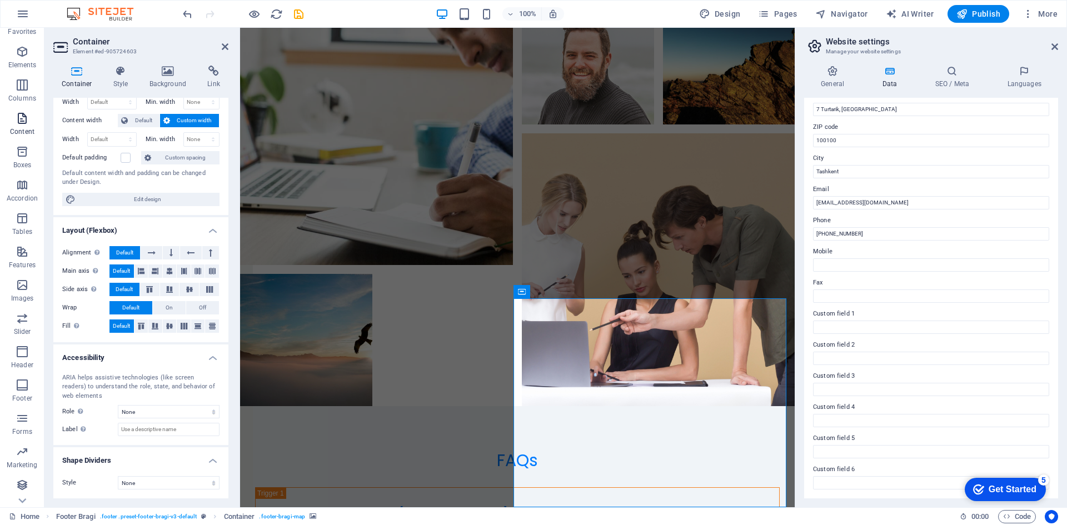
scroll to position [0, 0]
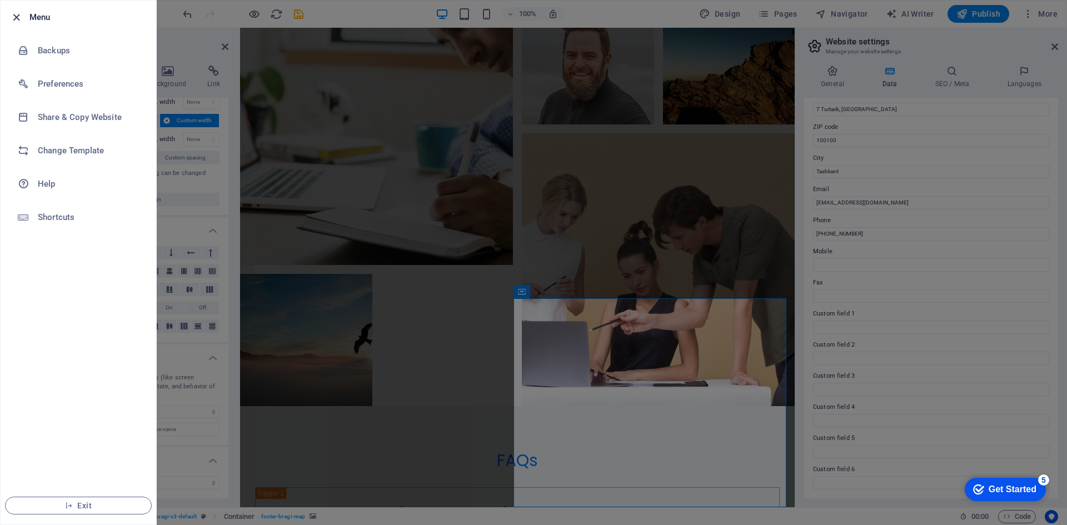
click at [17, 18] on icon "button" at bounding box center [16, 17] width 13 height 13
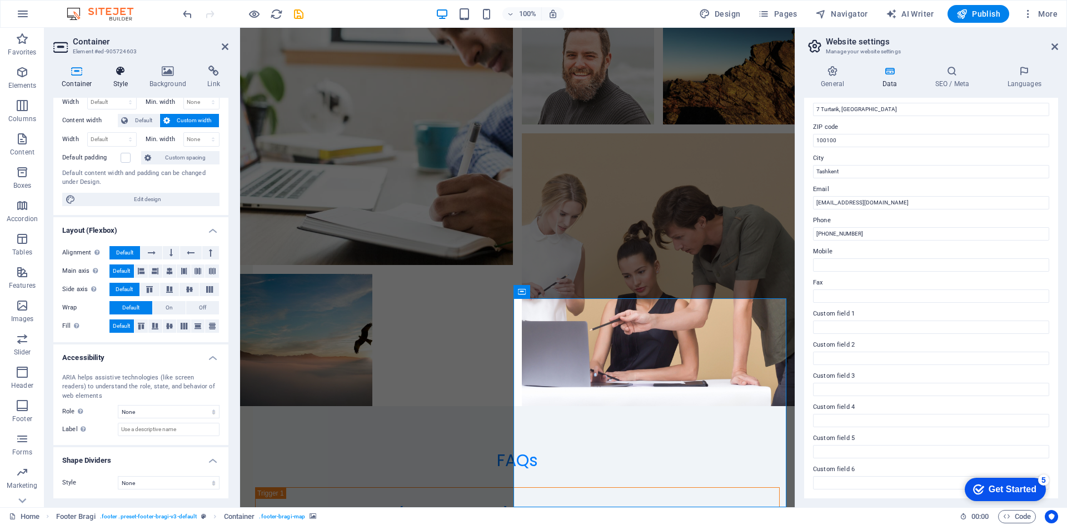
click at [120, 74] on icon at bounding box center [121, 71] width 32 height 11
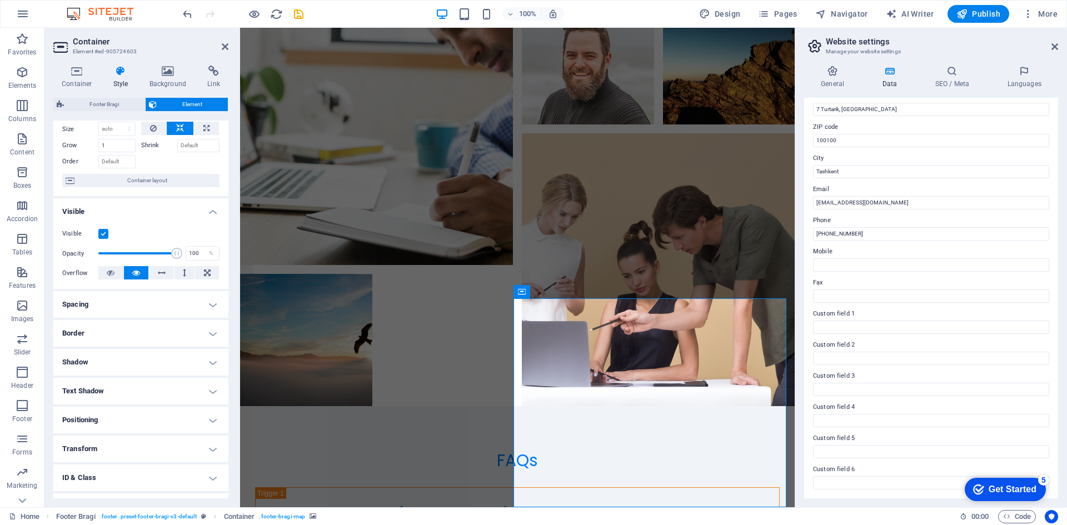
scroll to position [92, 0]
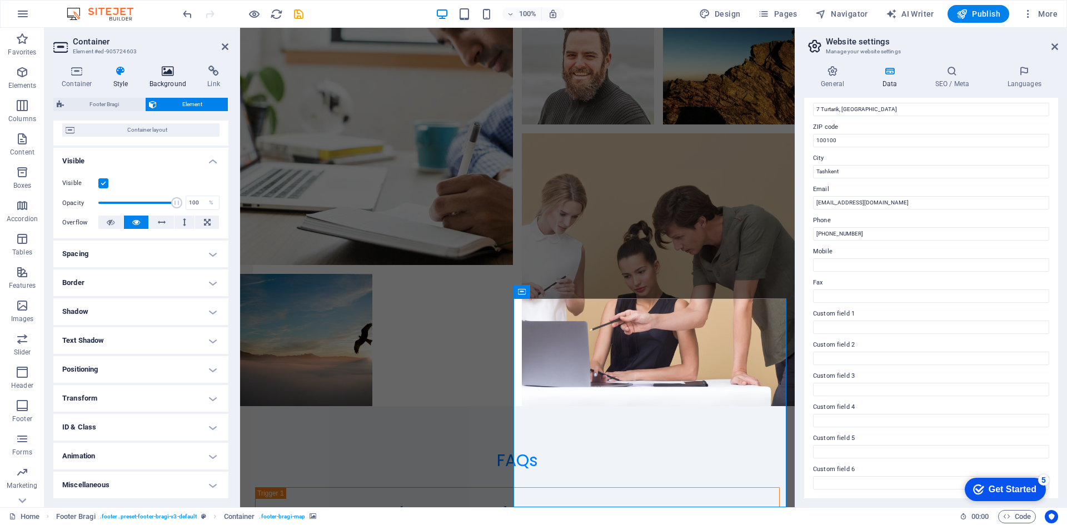
click at [162, 77] on h4 "Background" at bounding box center [170, 77] width 58 height 23
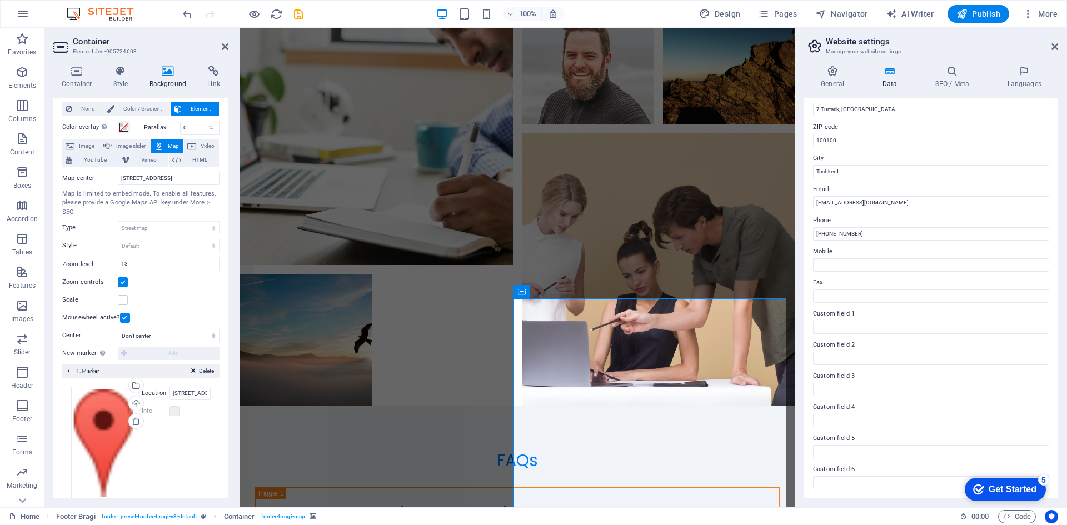
scroll to position [42, 0]
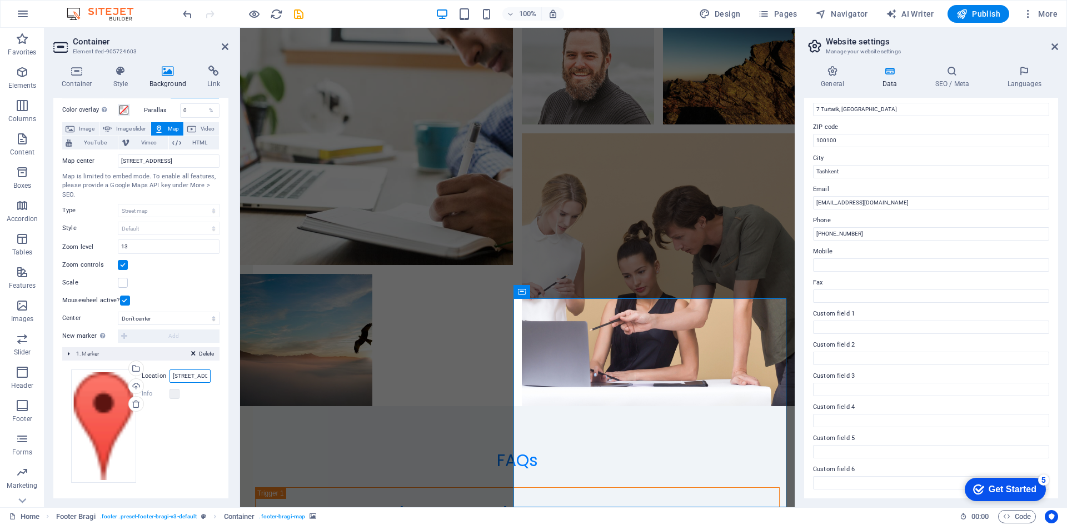
click at [192, 377] on input "[STREET_ADDRESS]" at bounding box center [190, 376] width 41 height 13
click at [88, 430] on div "Drag files here, click to choose files or select files from Files or our free s…" at bounding box center [103, 426] width 65 height 113
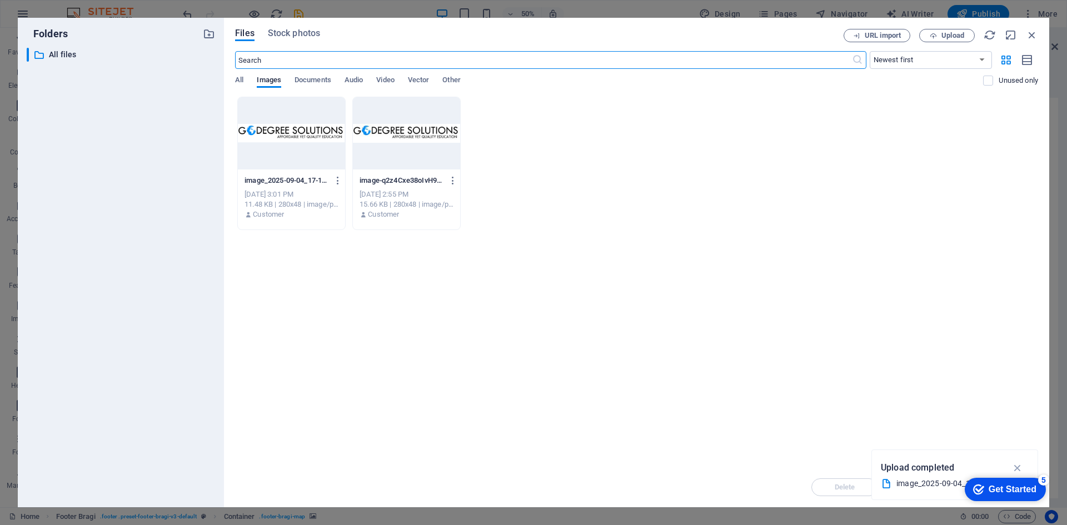
scroll to position [4315, 0]
click at [1033, 35] on icon "button" at bounding box center [1032, 35] width 12 height 12
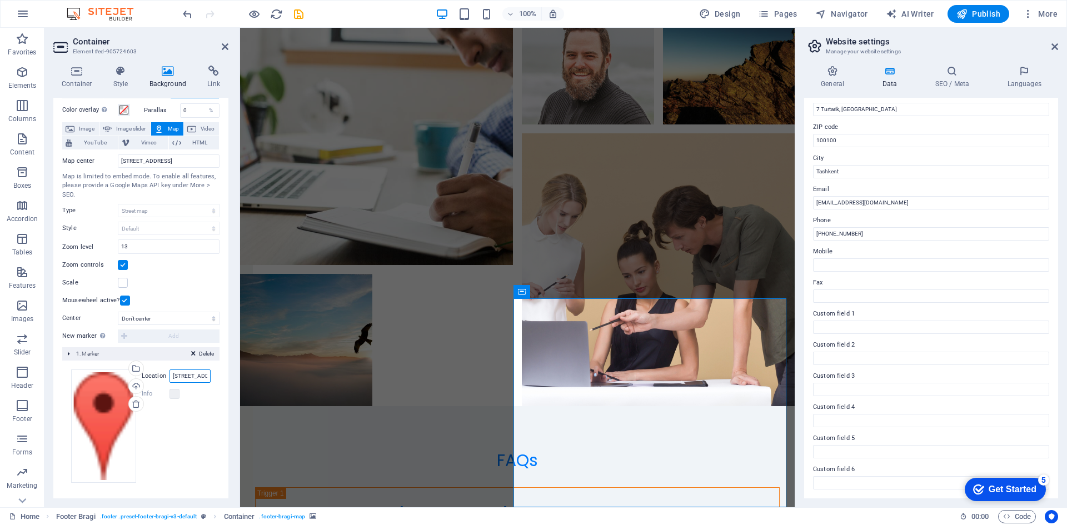
click at [188, 375] on input "[STREET_ADDRESS]" at bounding box center [190, 376] width 41 height 13
click at [189, 375] on input "[STREET_ADDRESS]" at bounding box center [190, 376] width 41 height 13
type input "7 Turtarik, [GEOGRAPHIC_DATA], [GEOGRAPHIC_DATA]"
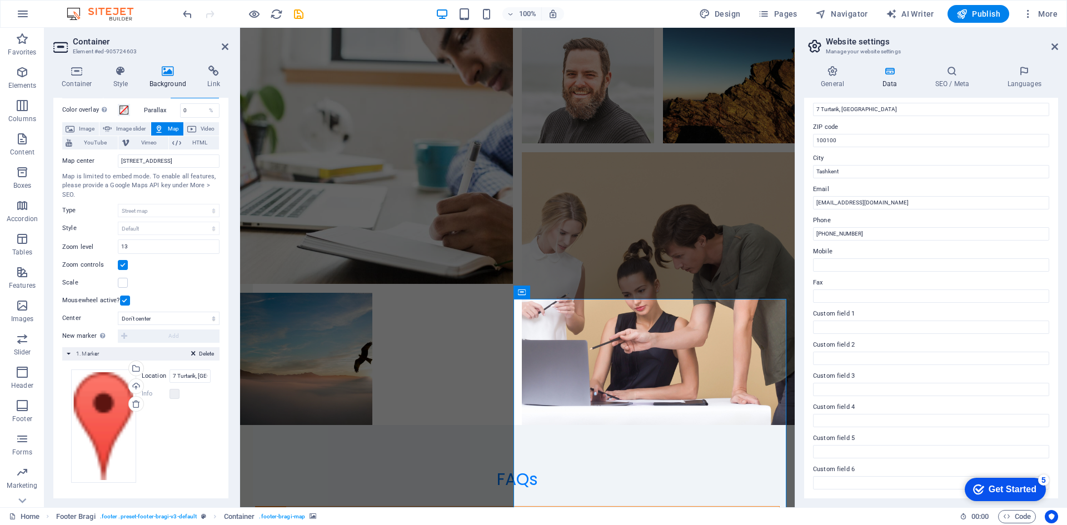
scroll to position [4379, 0]
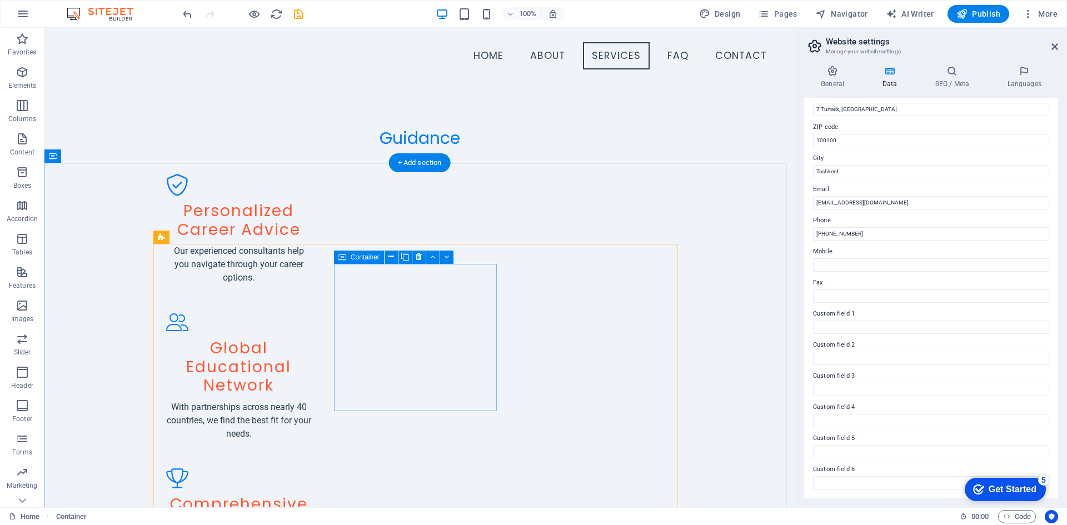
scroll to position [634, 0]
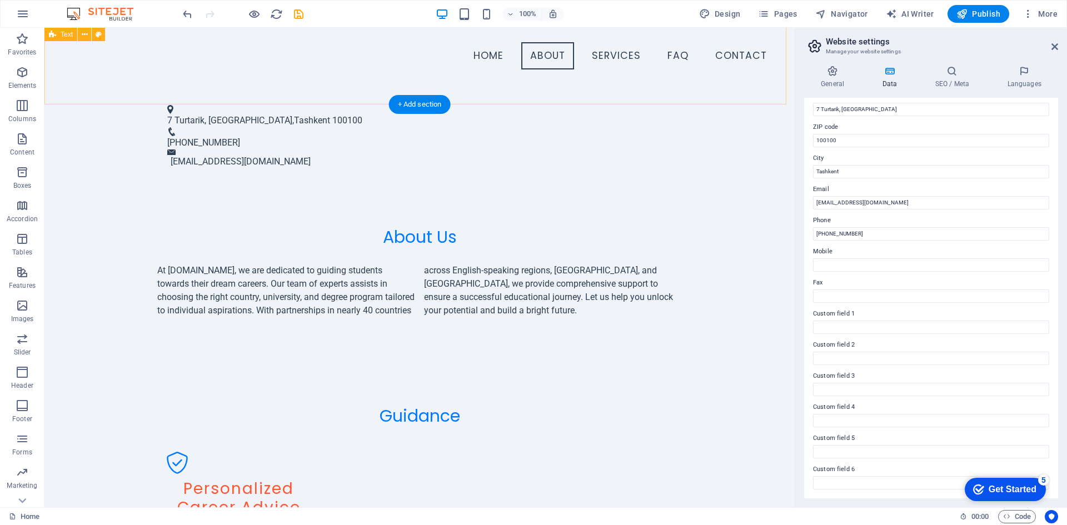
drag, startPoint x: 198, startPoint y: 29, endPoint x: 435, endPoint y: 92, distance: 245.0
click at [435, 183] on div "About Us At [DOMAIN_NAME], we are dedicated to guiding students towards their d…" at bounding box center [419, 272] width 750 height 179
